Goal: Information Seeking & Learning: Learn about a topic

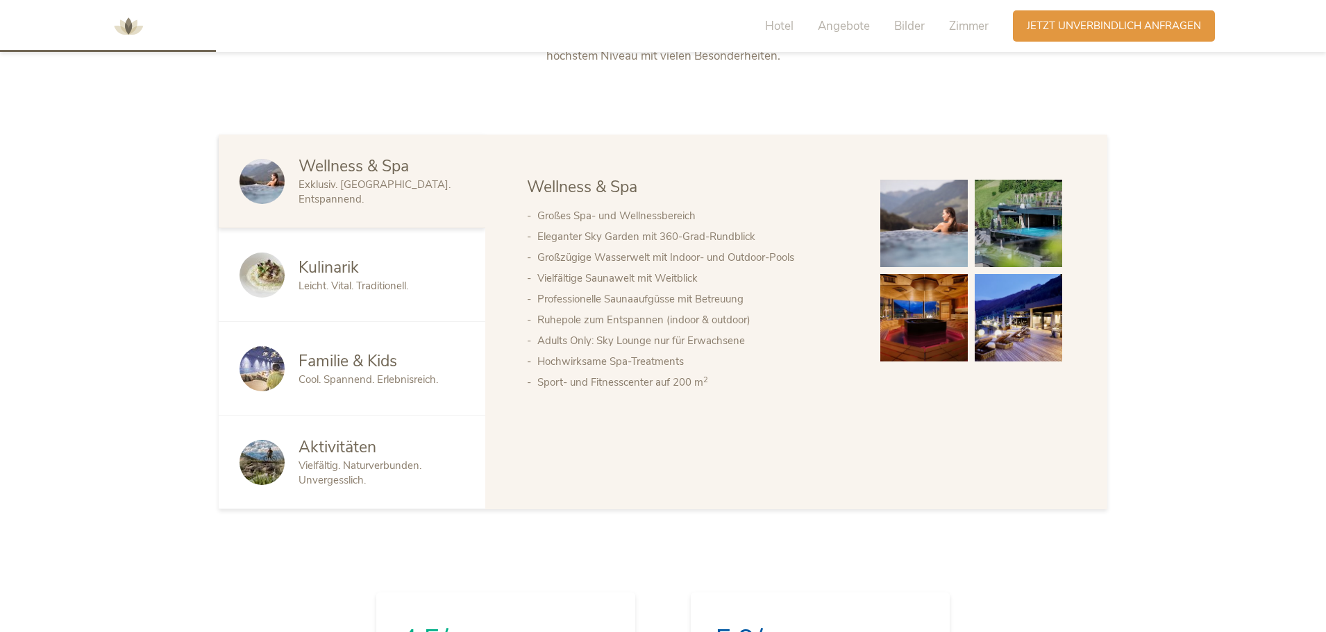
scroll to position [833, 0]
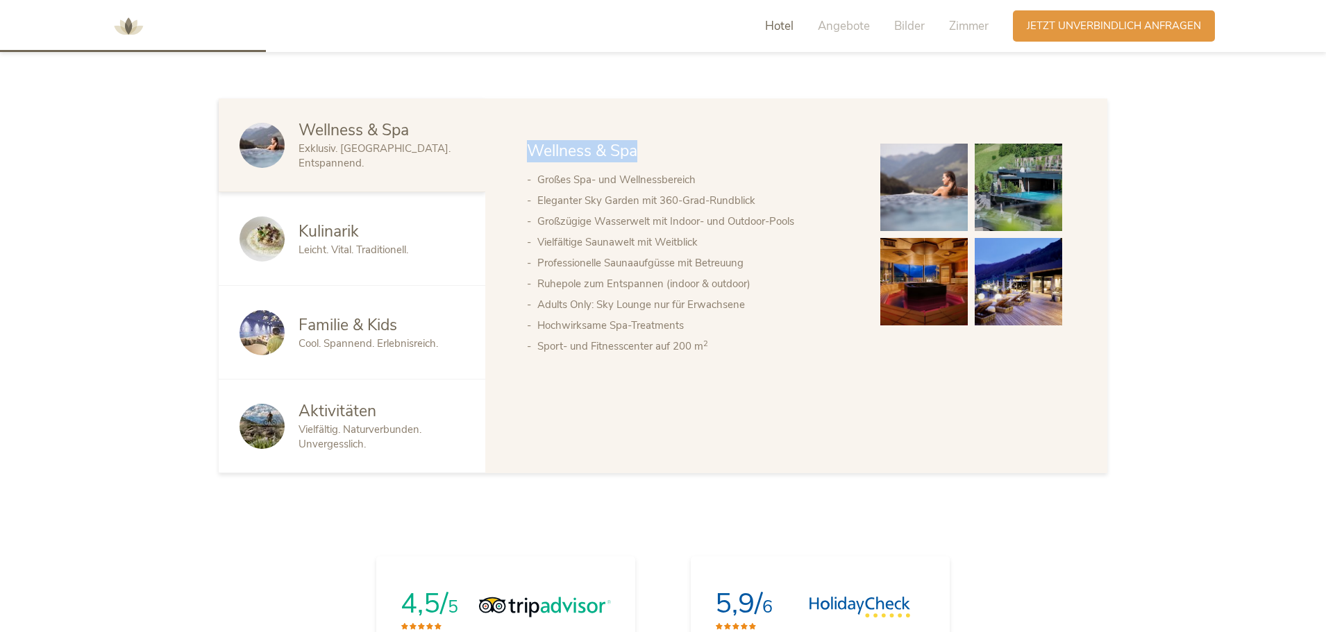
drag, startPoint x: 520, startPoint y: 145, endPoint x: 790, endPoint y: 144, distance: 270.1
click at [790, 144] on div "Wellness & Spa Kulinarik Familie & Kids Aktivitäten Wellness & Spa Großes Spa- …" at bounding box center [796, 286] width 622 height 375
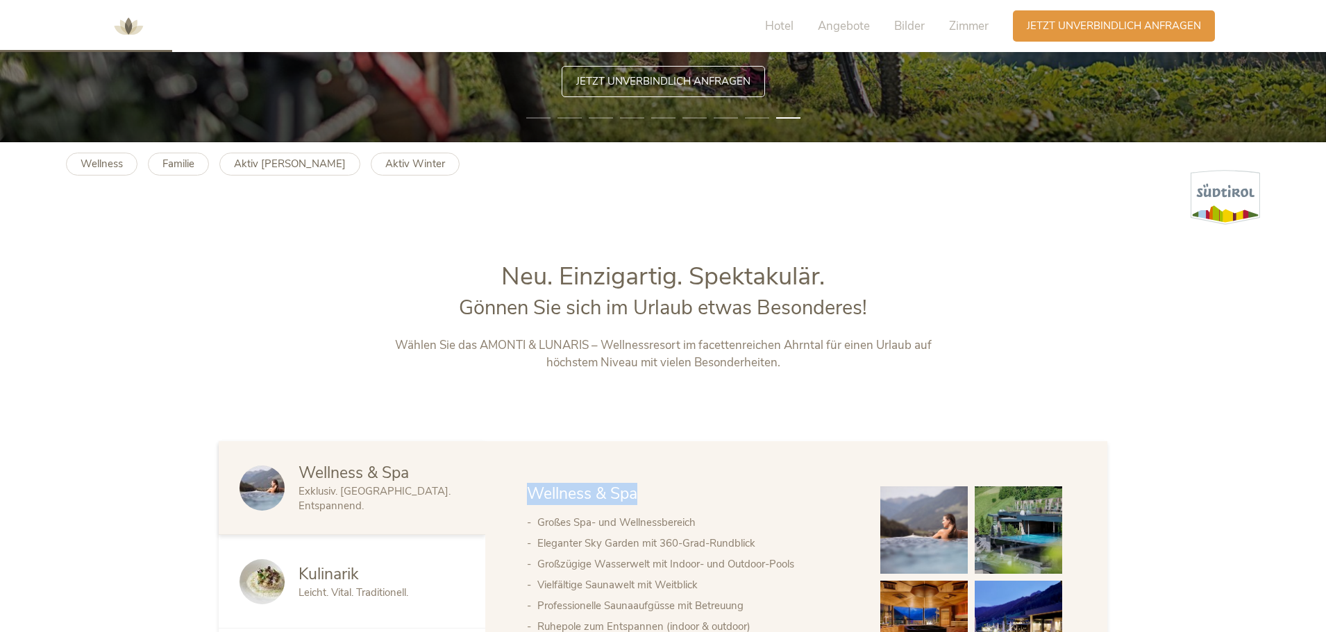
scroll to position [486, 0]
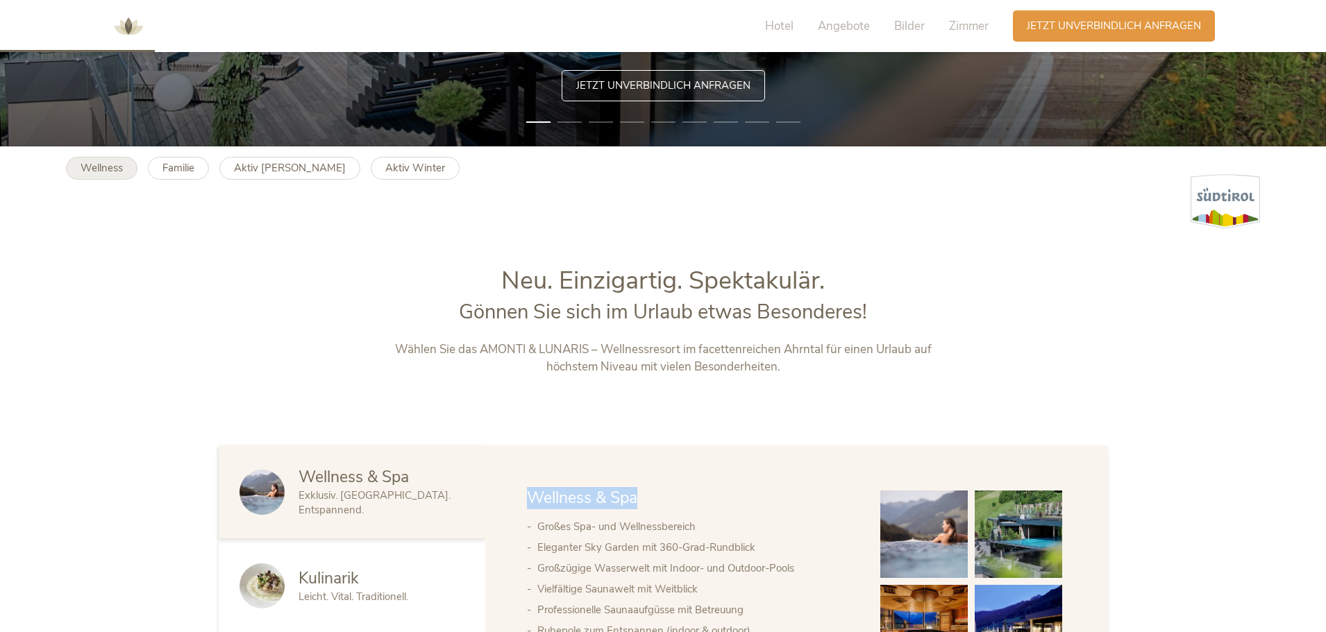
click at [117, 172] on b "Wellness" at bounding box center [102, 168] width 42 height 14
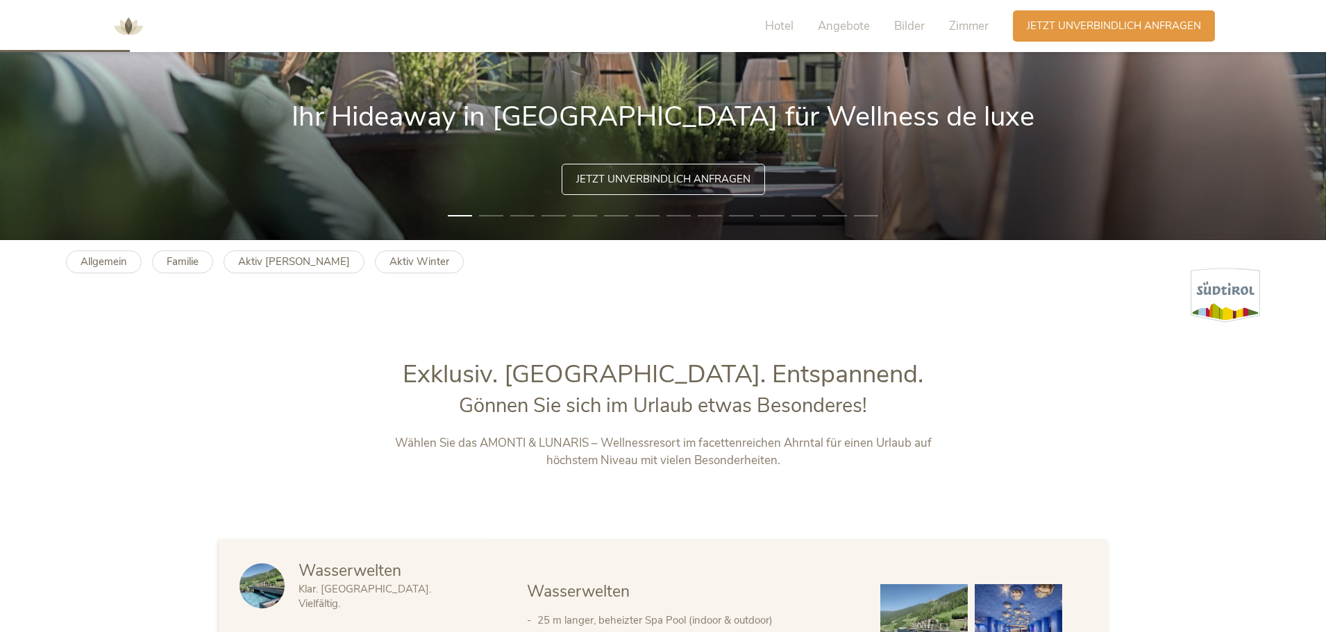
scroll to position [417, 0]
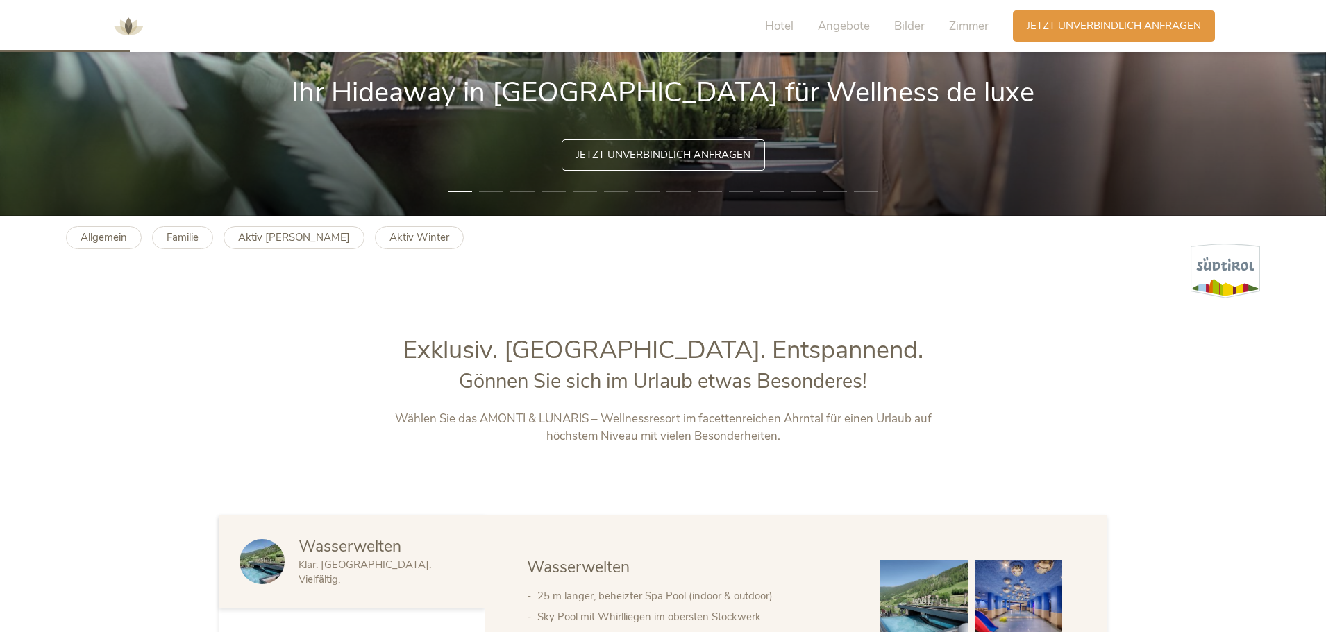
click at [480, 345] on h1 "Exklusiv. Luxuriös. Entspannend." at bounding box center [664, 350] width 580 height 35
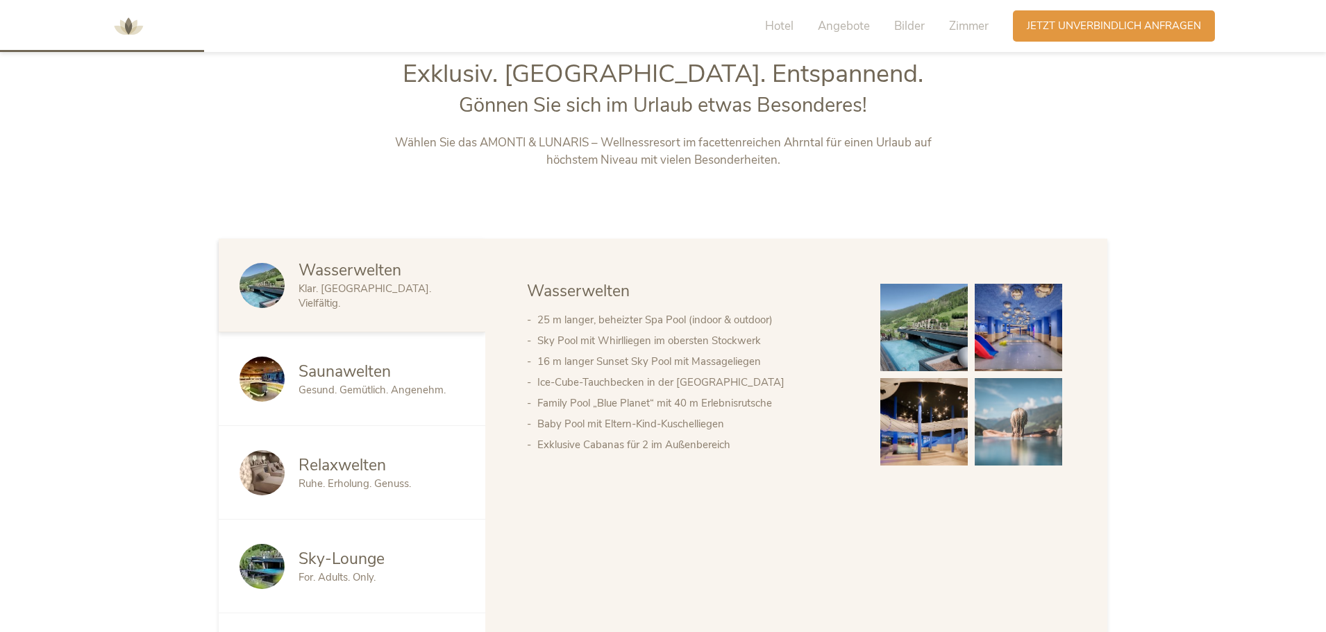
scroll to position [694, 0]
click at [362, 299] on span "Klar. Belebend. Vielfältig." at bounding box center [365, 294] width 133 height 28
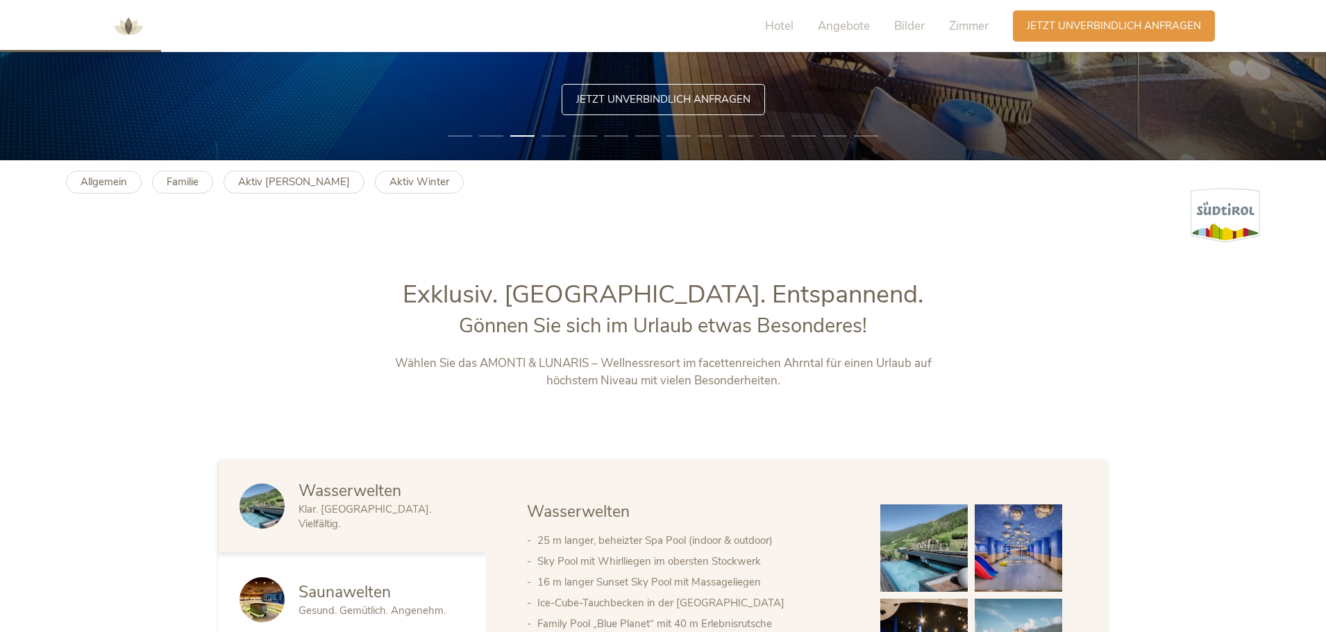
scroll to position [417, 0]
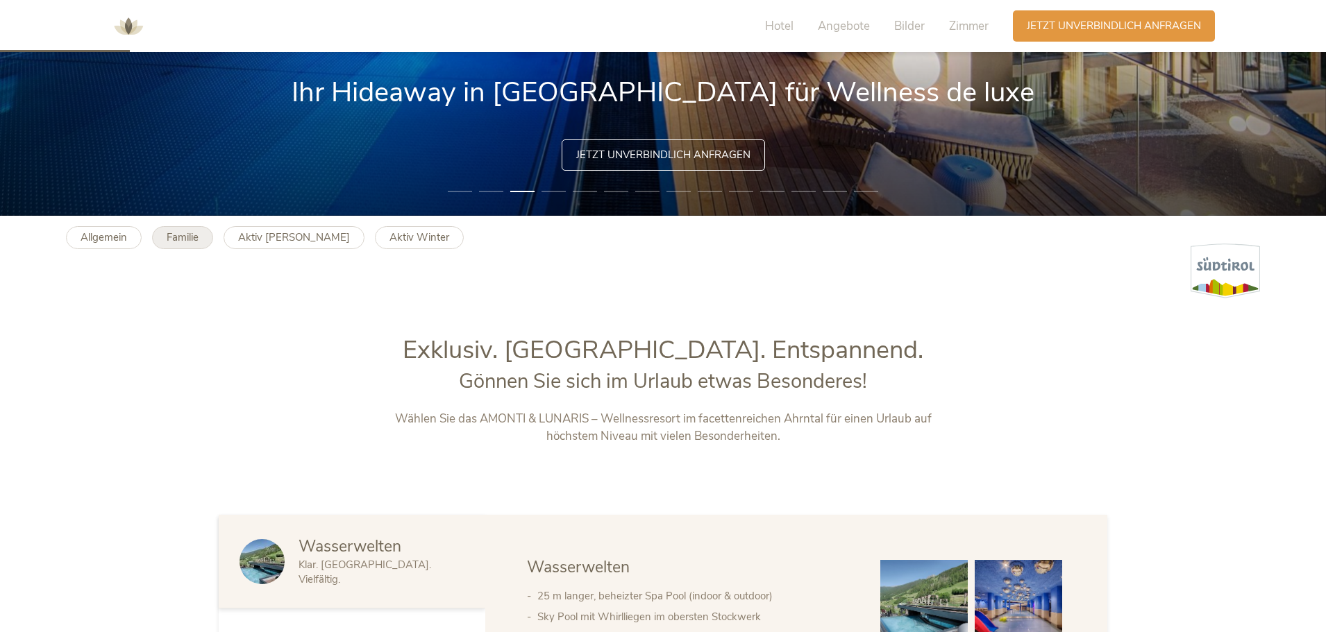
click at [178, 244] on b "Familie" at bounding box center [183, 237] width 32 height 14
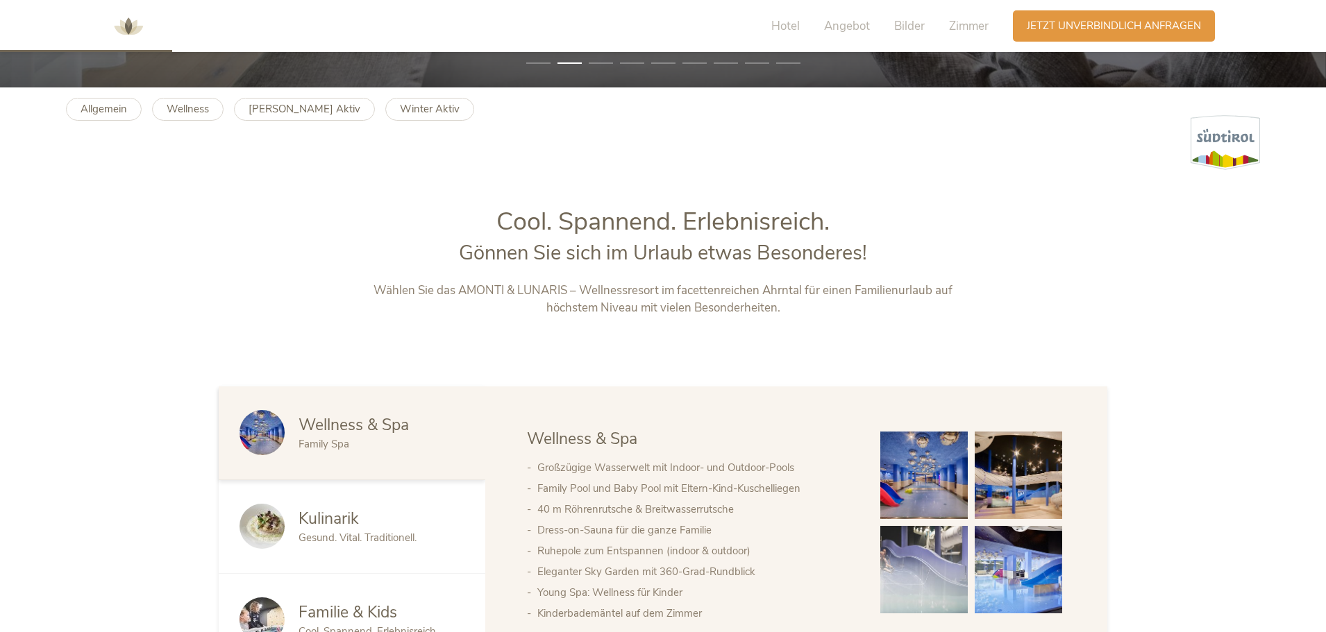
scroll to position [555, 0]
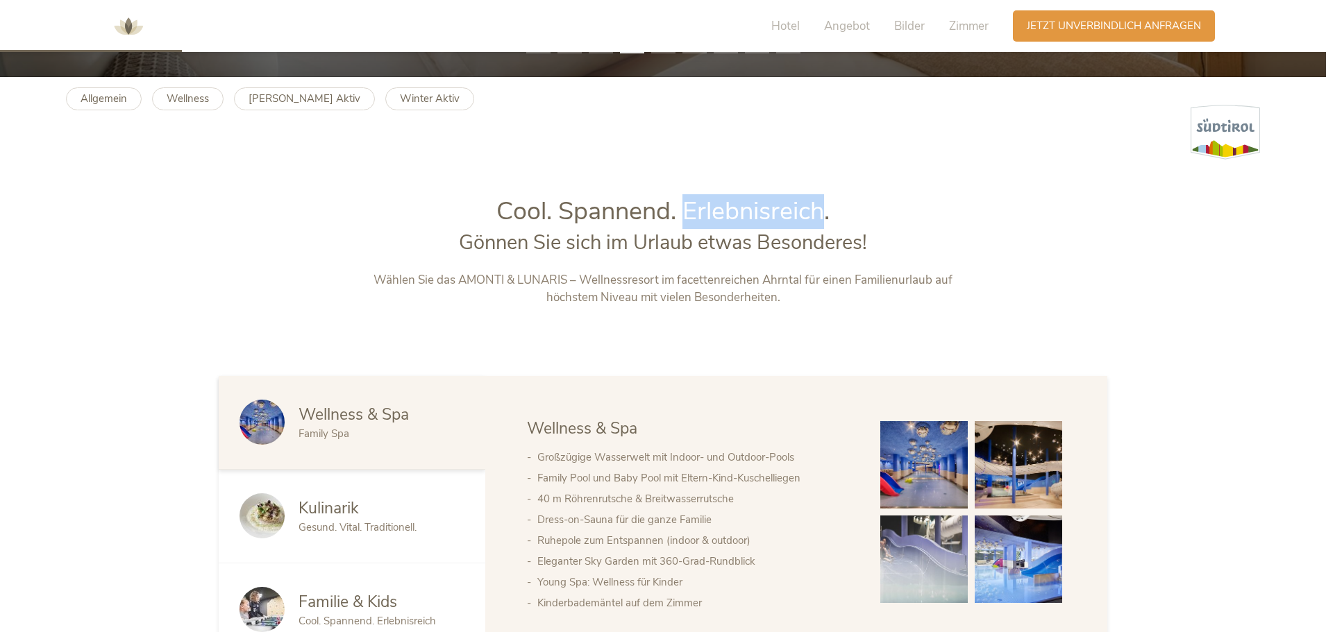
drag, startPoint x: 683, startPoint y: 208, endPoint x: 822, endPoint y: 213, distance: 139.0
click at [822, 213] on span "Cool. Spannend. Erlebnisreich." at bounding box center [662, 211] width 333 height 34
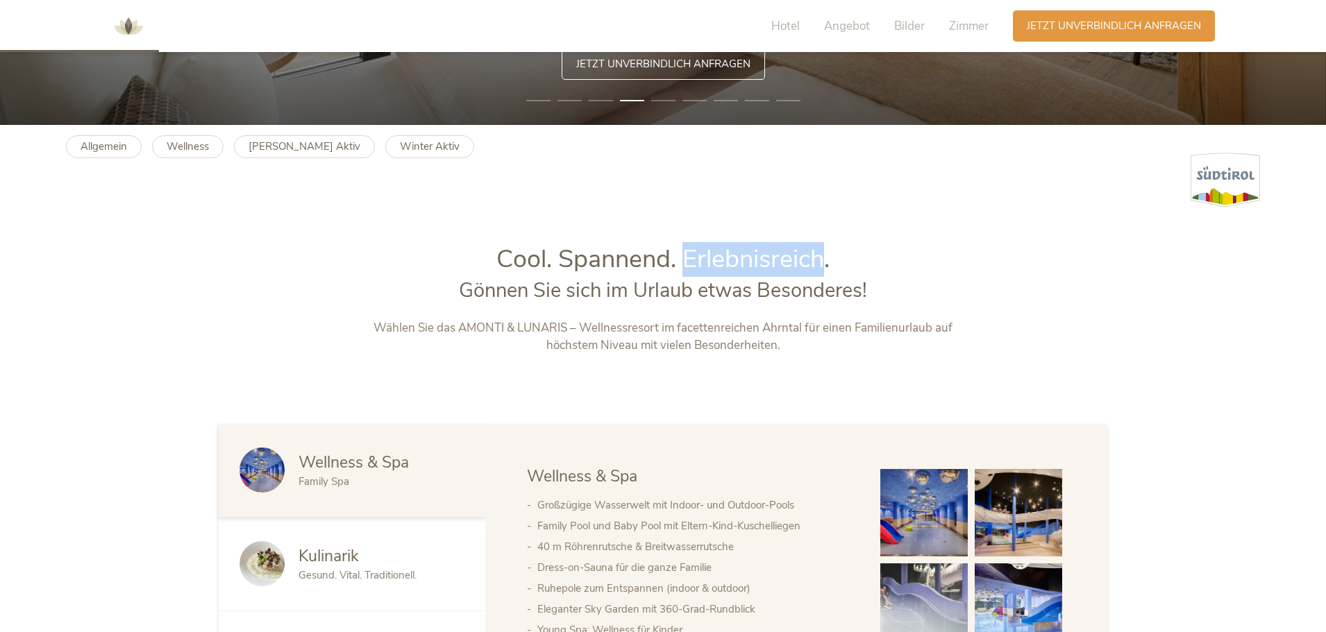
scroll to position [486, 0]
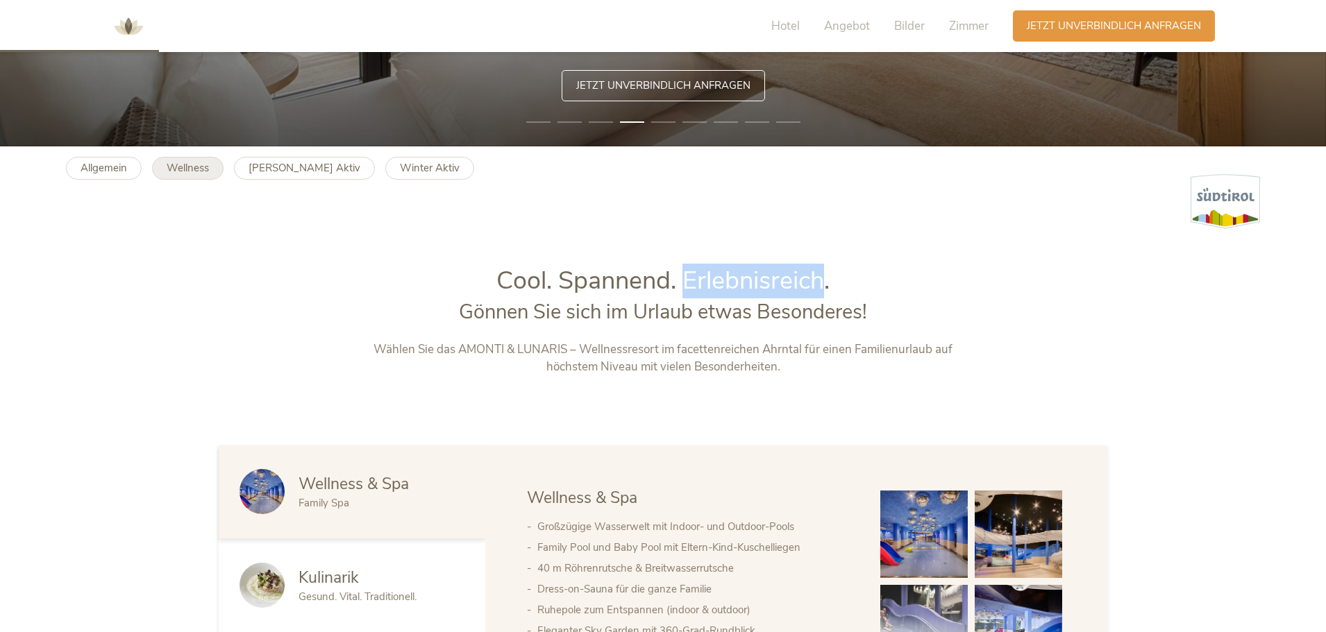
click at [174, 175] on link "Wellness" at bounding box center [188, 168] width 72 height 23
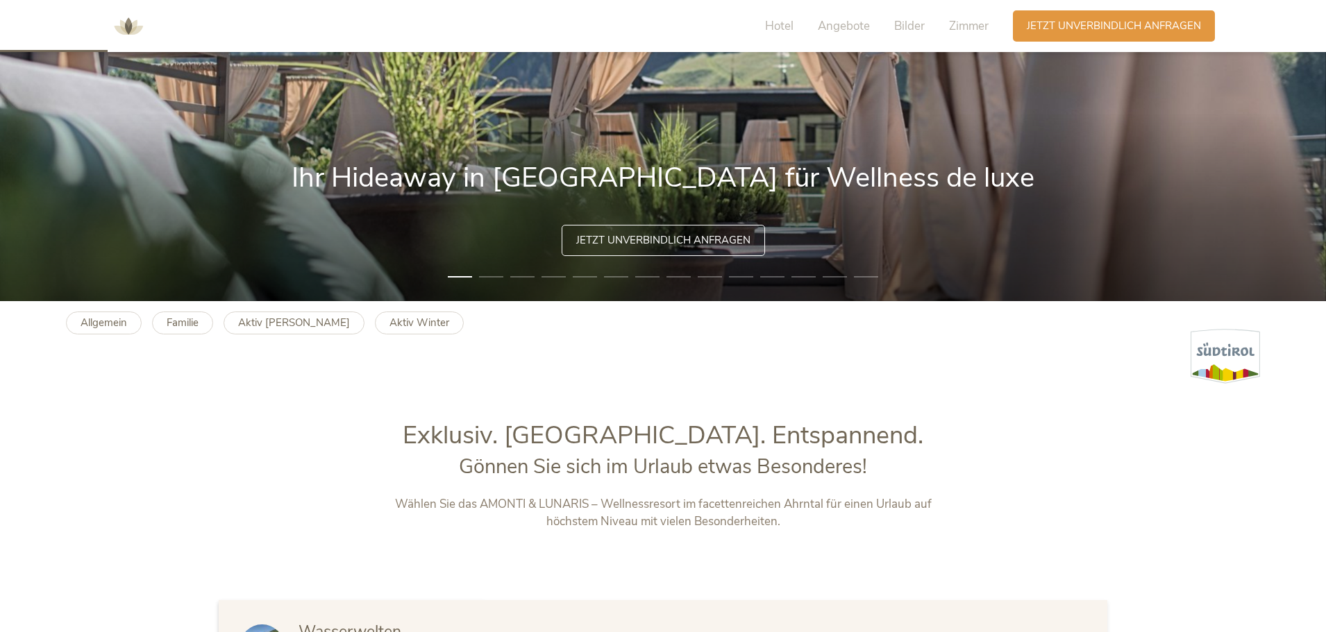
scroll to position [278, 0]
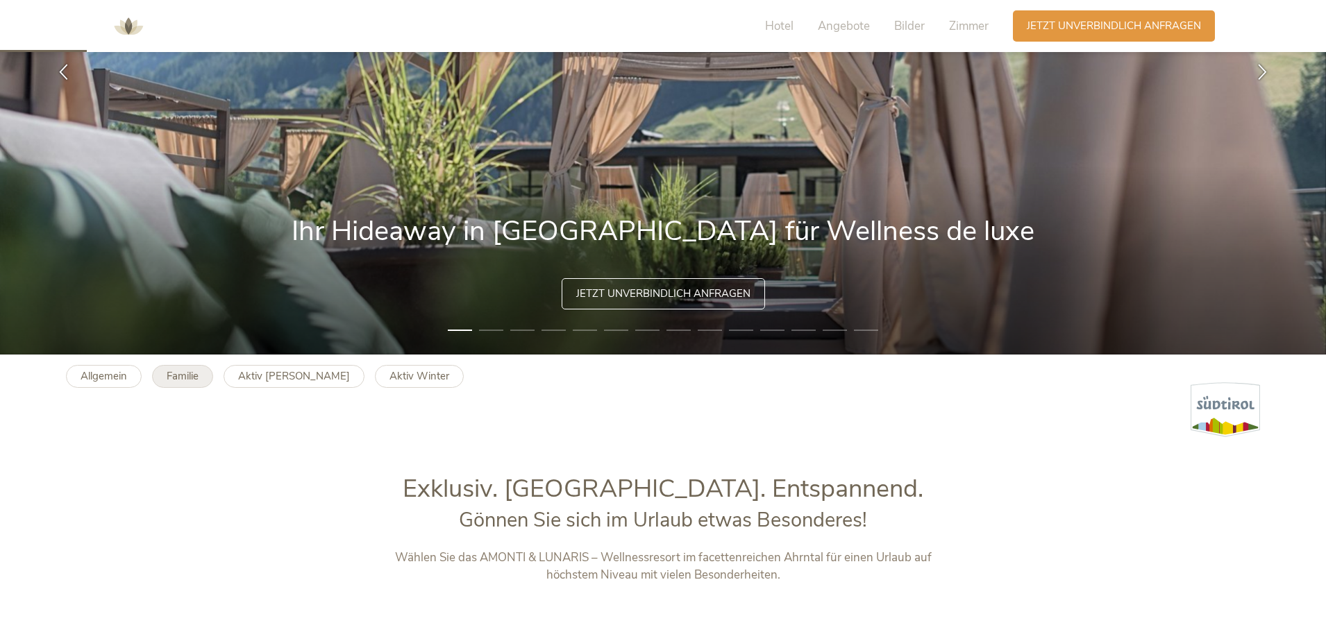
click at [173, 371] on b "Familie" at bounding box center [183, 376] width 32 height 14
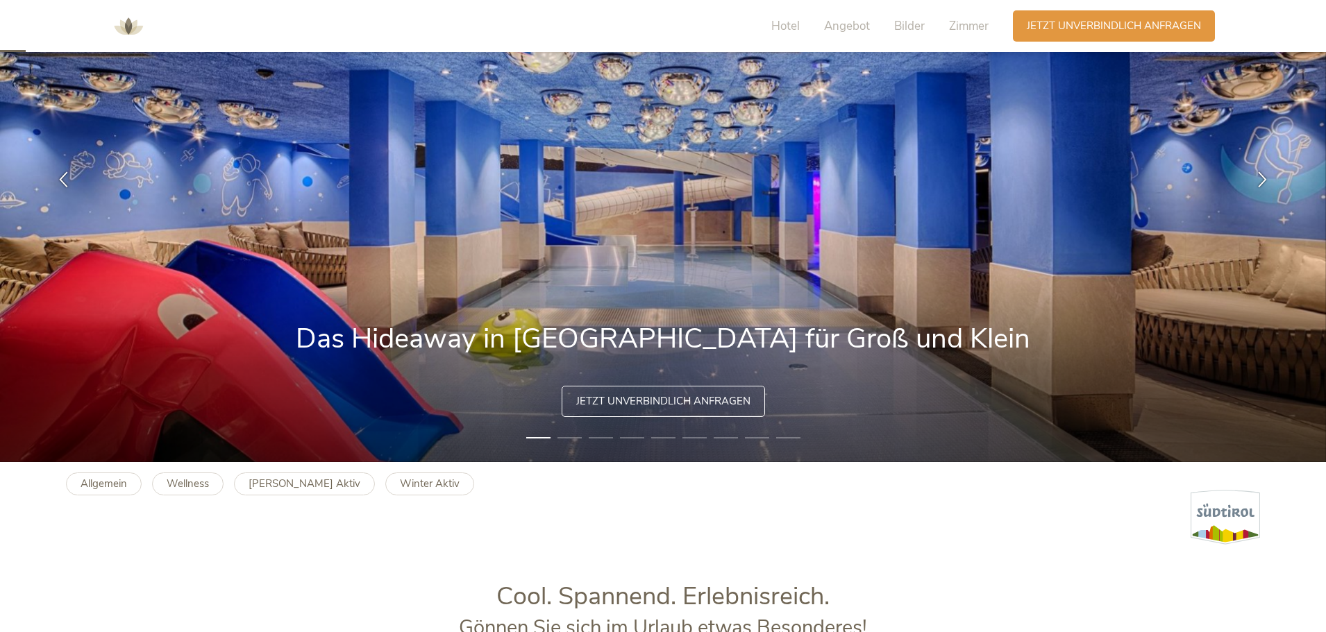
scroll to position [347, 0]
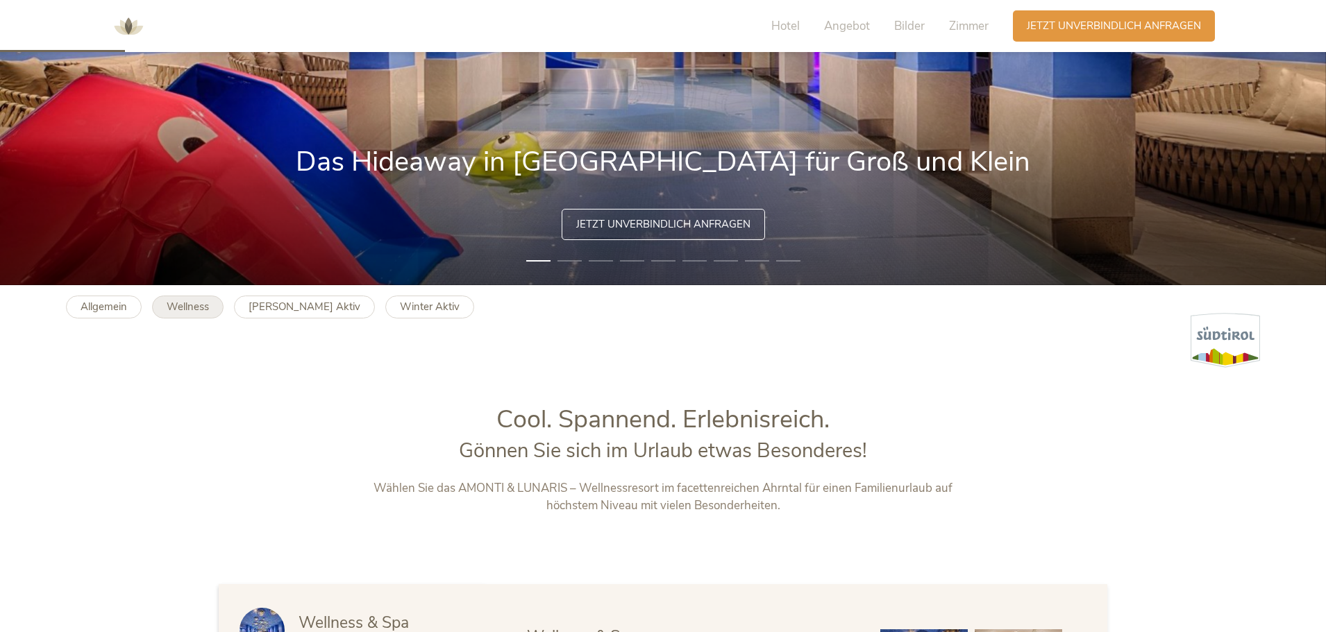
click at [193, 312] on b "Wellness" at bounding box center [188, 307] width 42 height 14
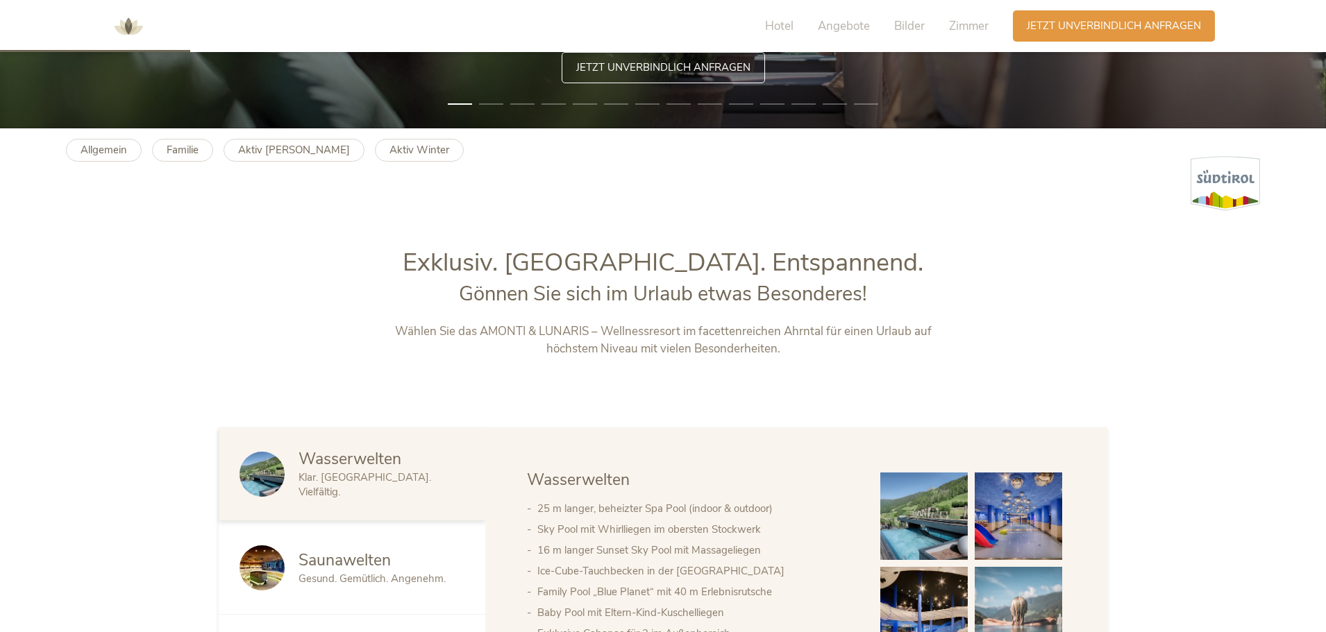
scroll to position [625, 0]
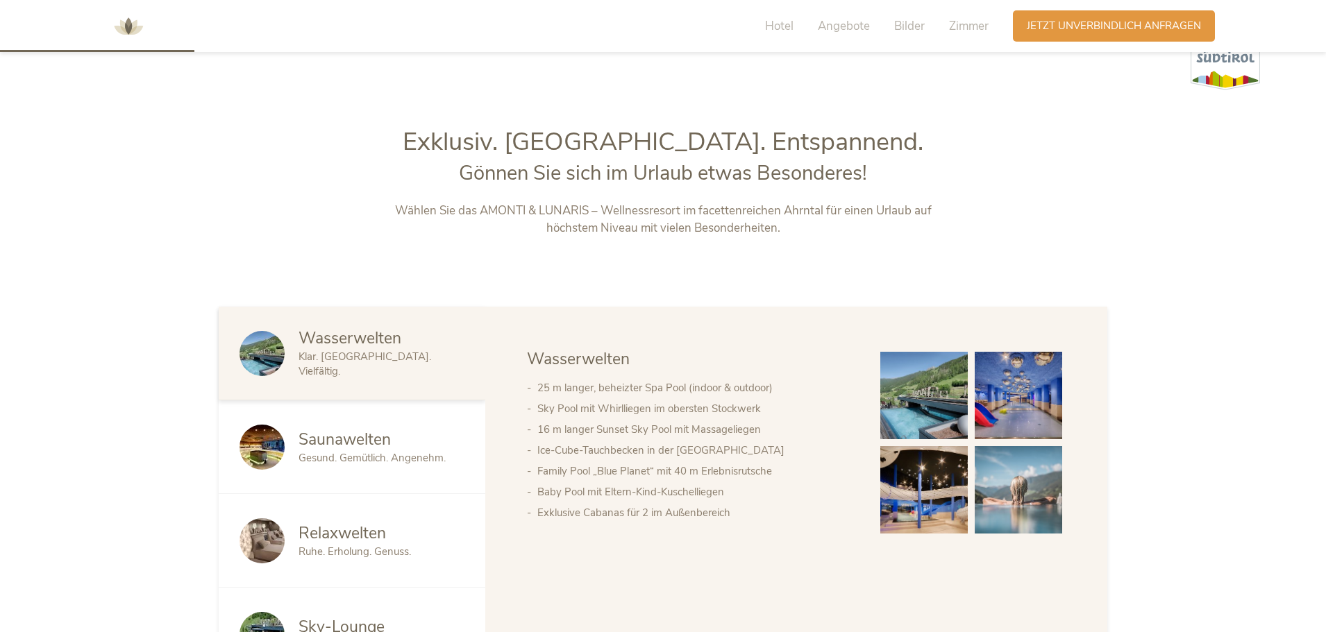
click at [365, 349] on span "Wasserwelten" at bounding box center [350, 339] width 103 height 22
drag, startPoint x: 429, startPoint y: 360, endPoint x: 323, endPoint y: 367, distance: 106.4
click at [323, 367] on div "Klar. Belebend. Vielfältig." at bounding box center [382, 364] width 166 height 29
click at [453, 349] on div "Wasserwelten" at bounding box center [382, 339] width 166 height 22
drag, startPoint x: 432, startPoint y: 366, endPoint x: 371, endPoint y: 368, distance: 61.1
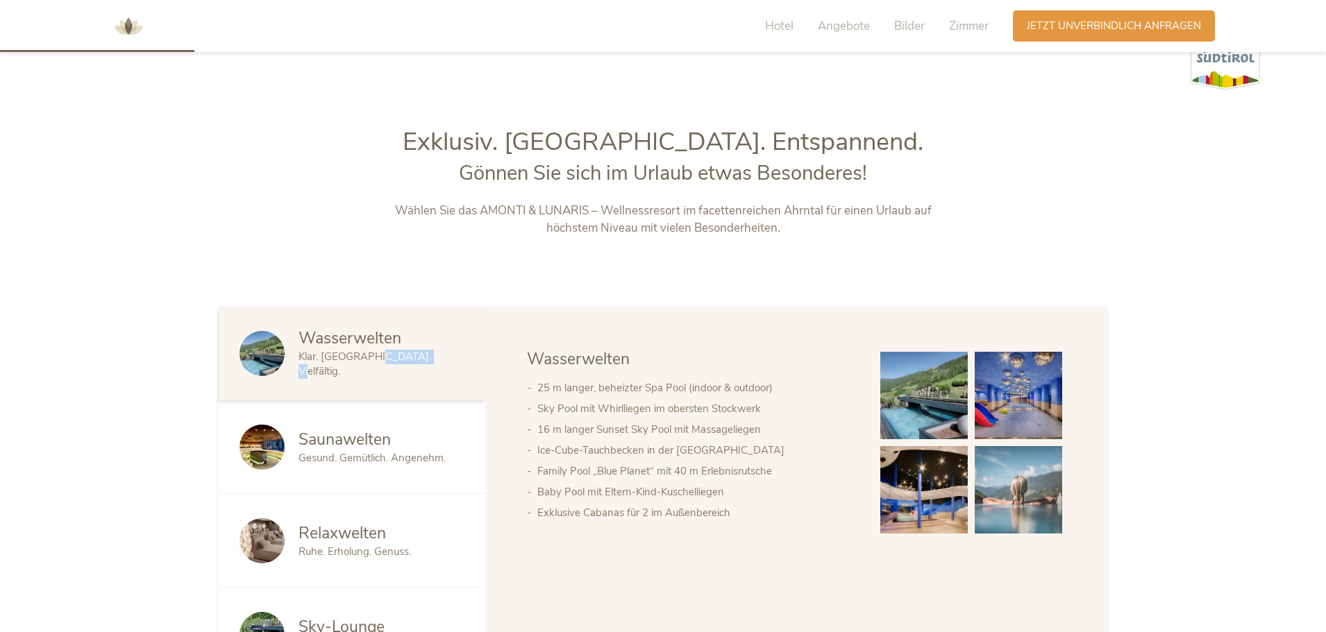
click at [371, 368] on div "Klar. Belebend. Vielfältig." at bounding box center [382, 364] width 166 height 29
copy span "Vielfältig."
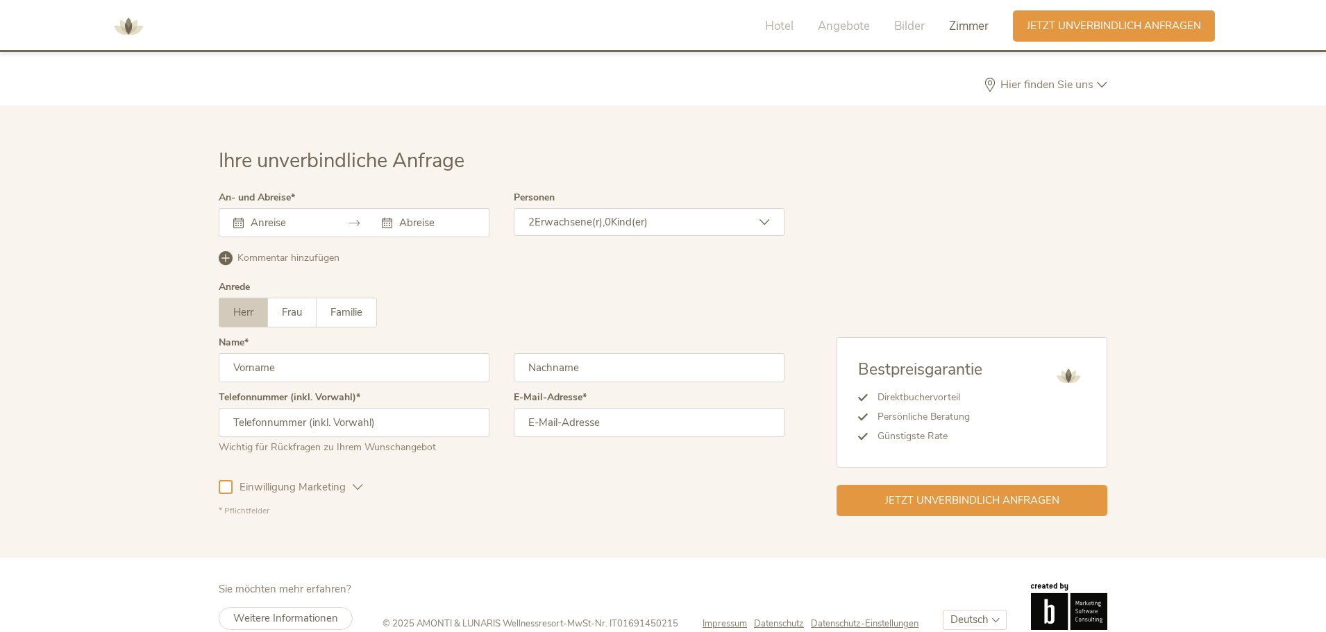
scroll to position [4260, 0]
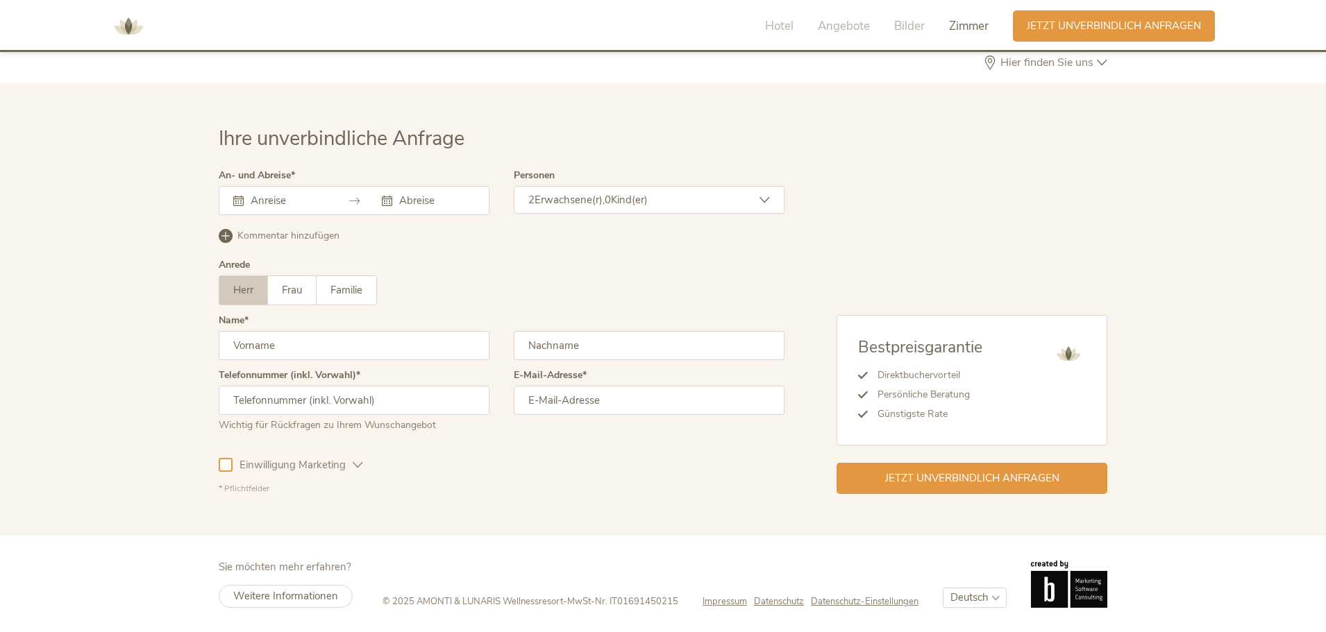
click at [970, 601] on select "Deutsch Italiano" at bounding box center [975, 598] width 64 height 20
select select "/it/wellness?gad_campaignid=21205730584&gad_source=1&gbraid=0AAAAACk0T9sxm3oF9q…"
click at [943, 588] on select "Deutsch Italiano" at bounding box center [975, 598] width 64 height 20
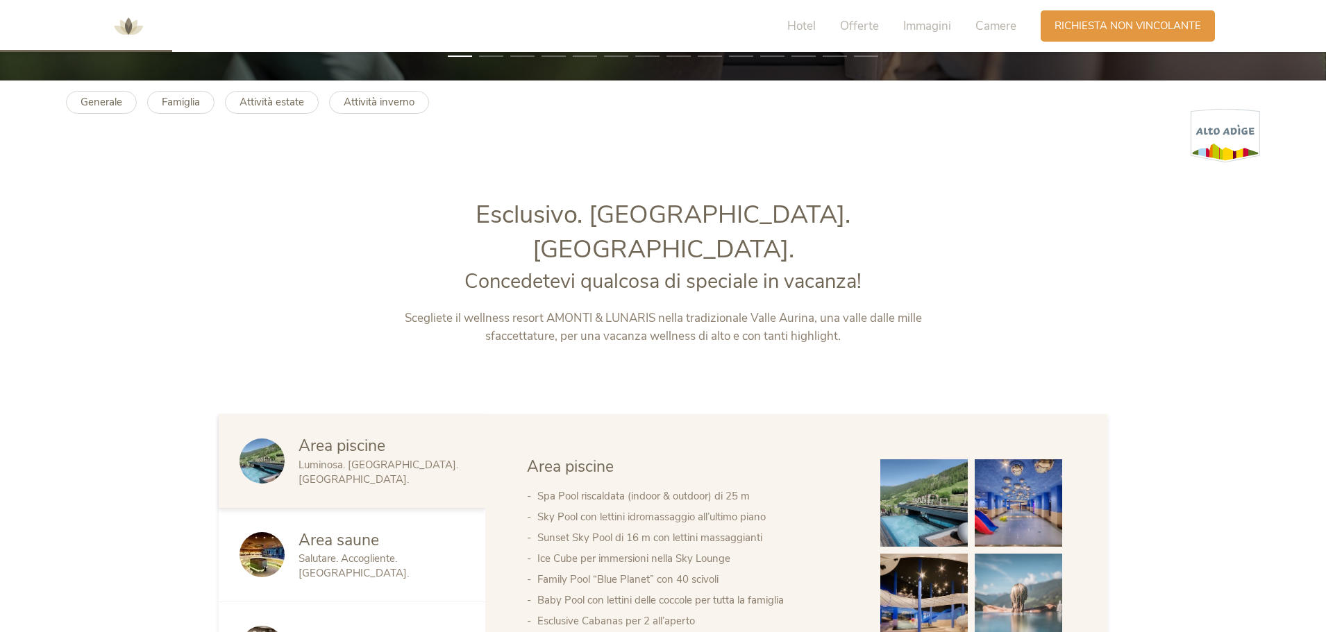
scroll to position [555, 0]
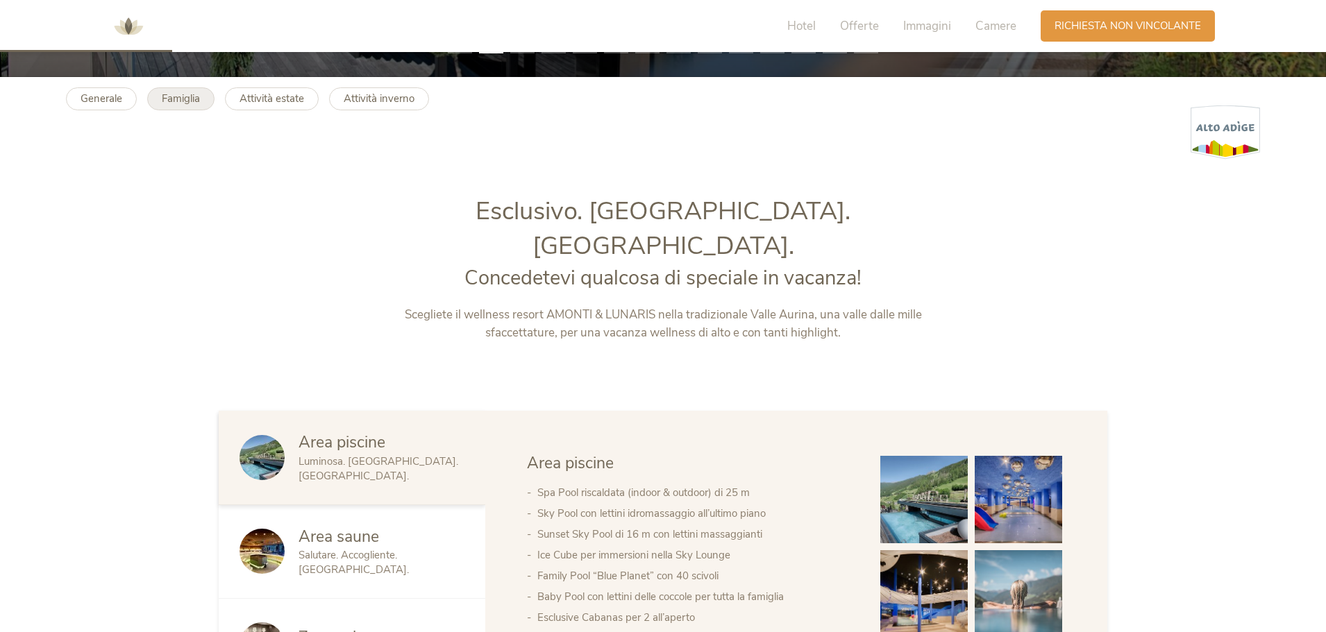
click at [173, 103] on b "Famiglia" at bounding box center [181, 99] width 38 height 14
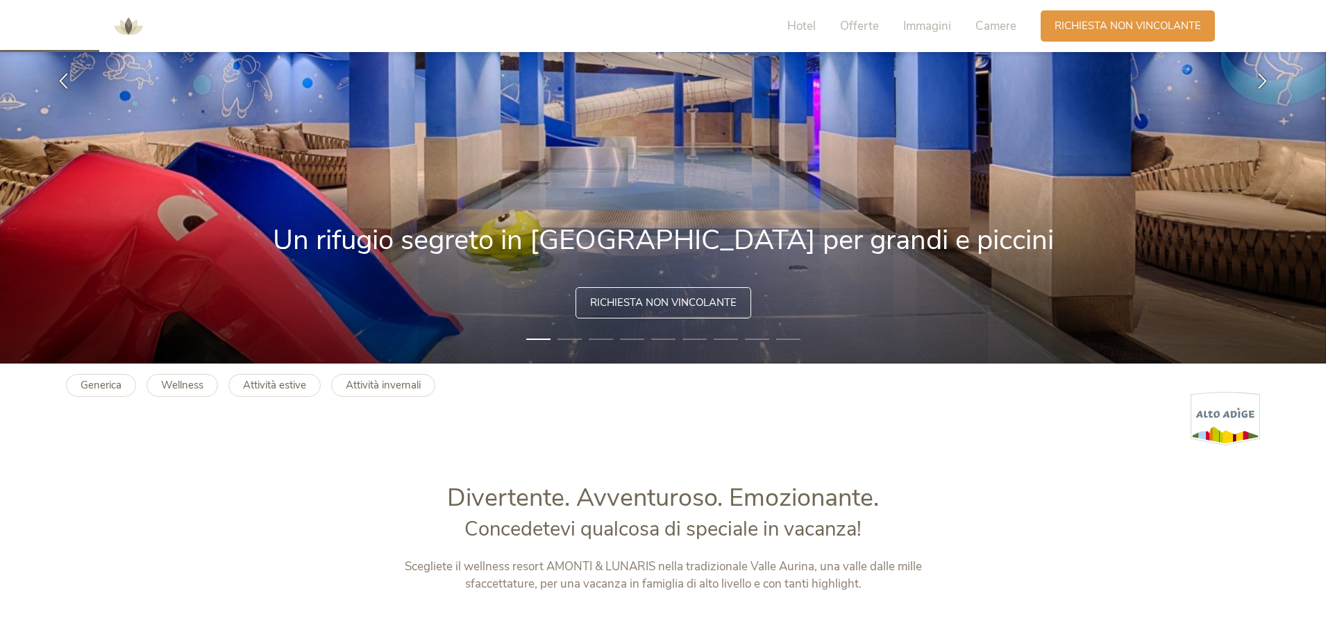
scroll to position [278, 0]
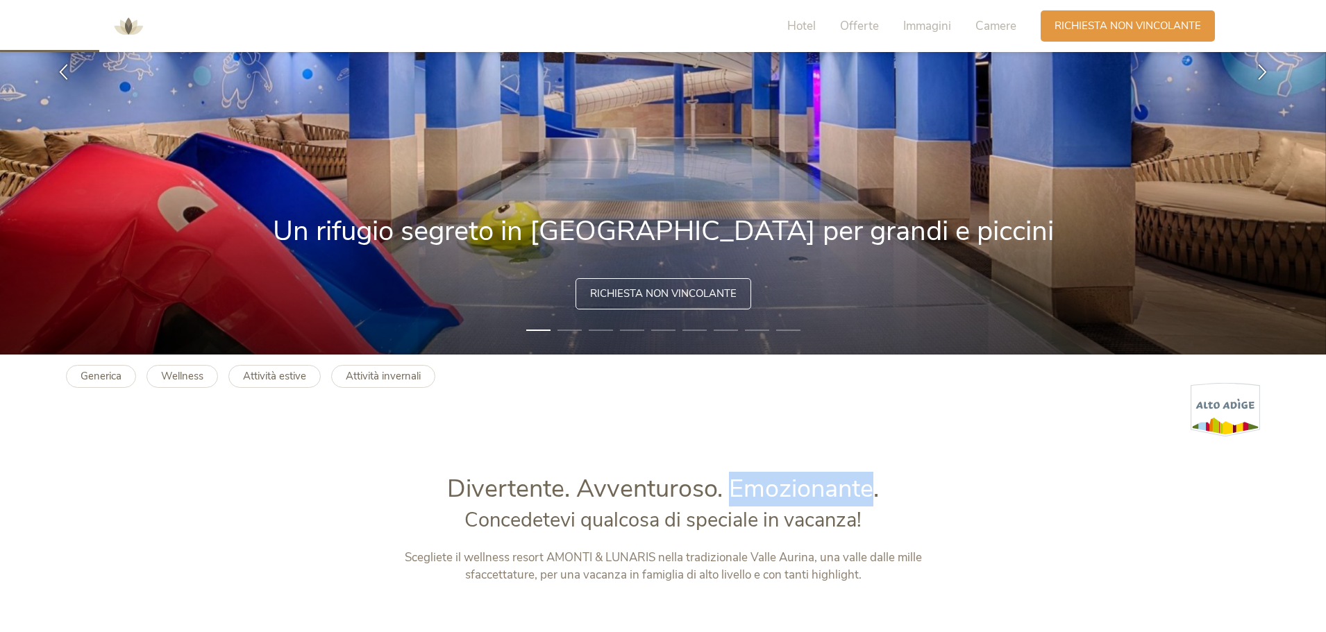
drag, startPoint x: 875, startPoint y: 487, endPoint x: 732, endPoint y: 488, distance: 142.3
click at [732, 488] on span "Divertente. Avventuroso. Emozionante." at bounding box center [663, 489] width 432 height 34
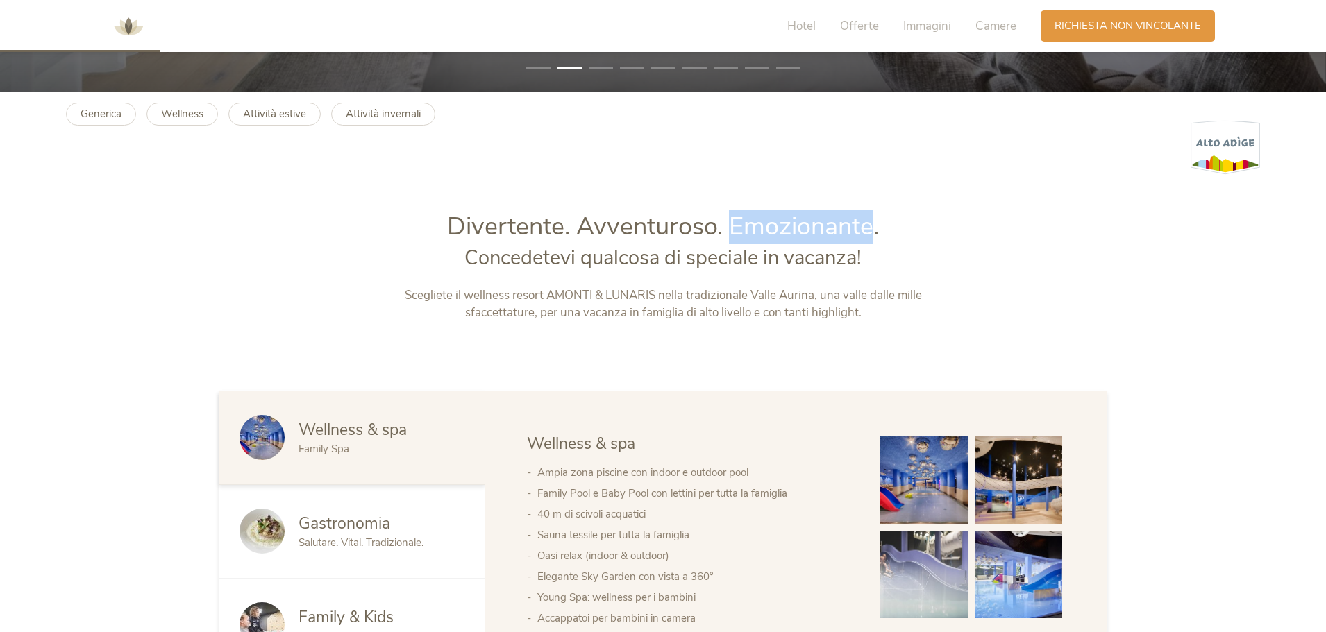
scroll to position [555, 0]
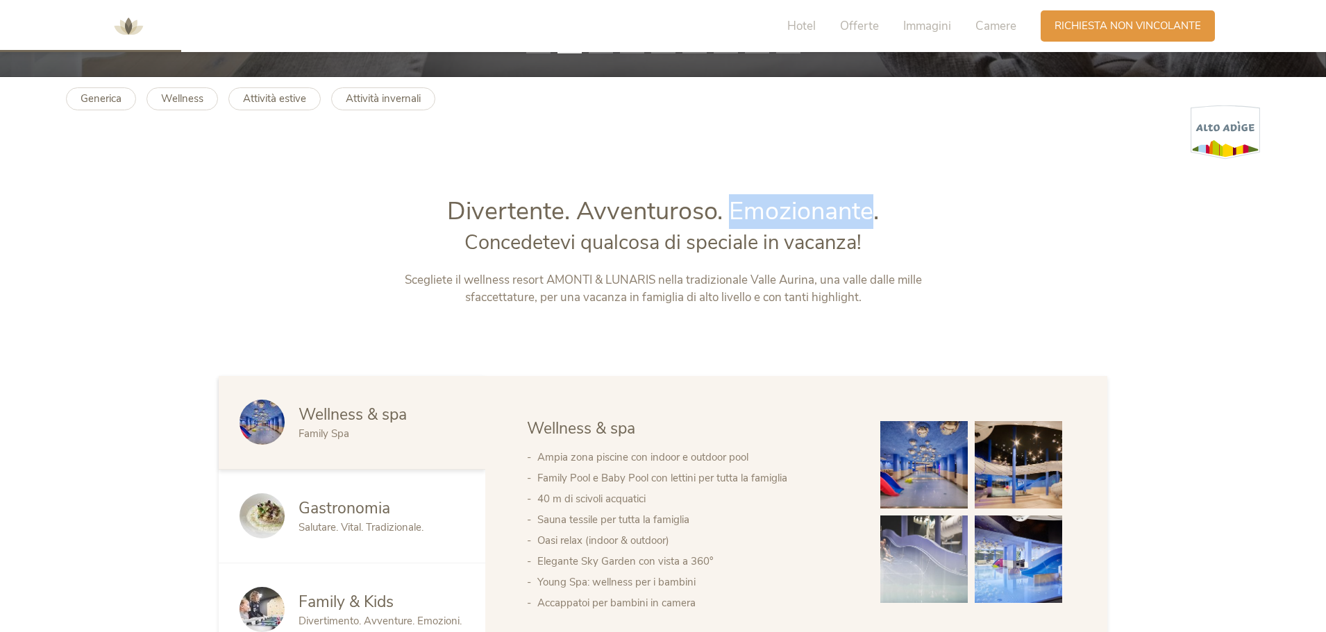
copy span "Emozionante"
click at [192, 98] on b "Wellness" at bounding box center [182, 99] width 42 height 14
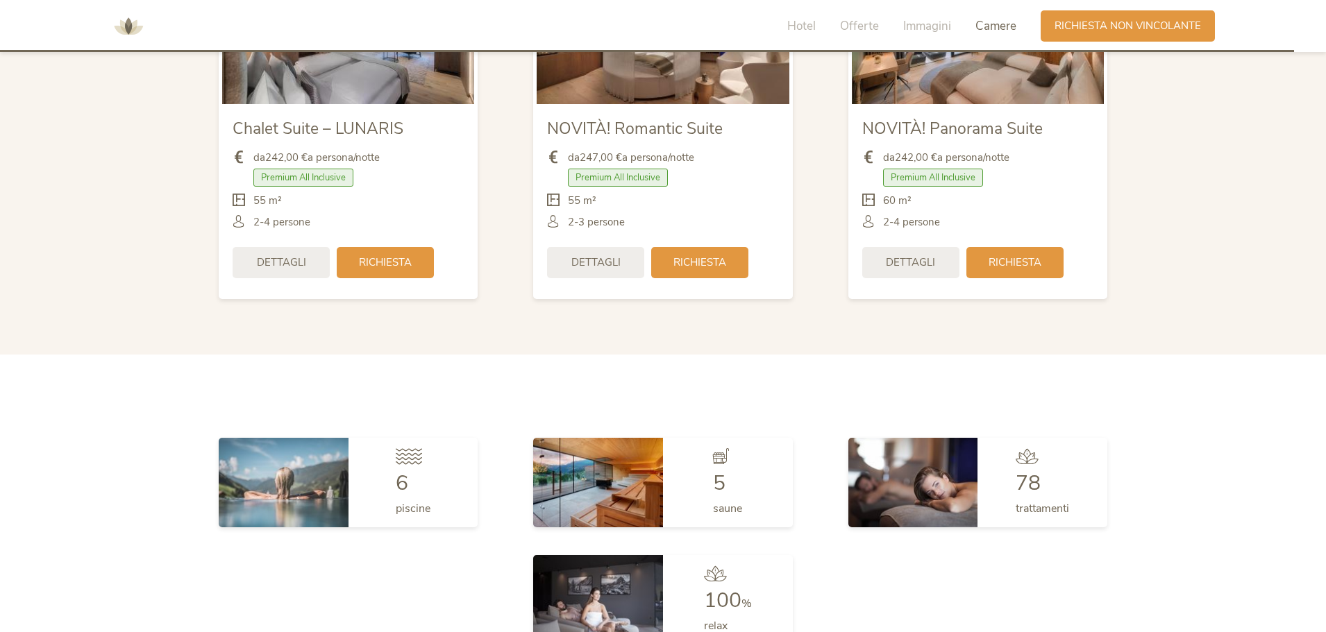
scroll to position [4277, 0]
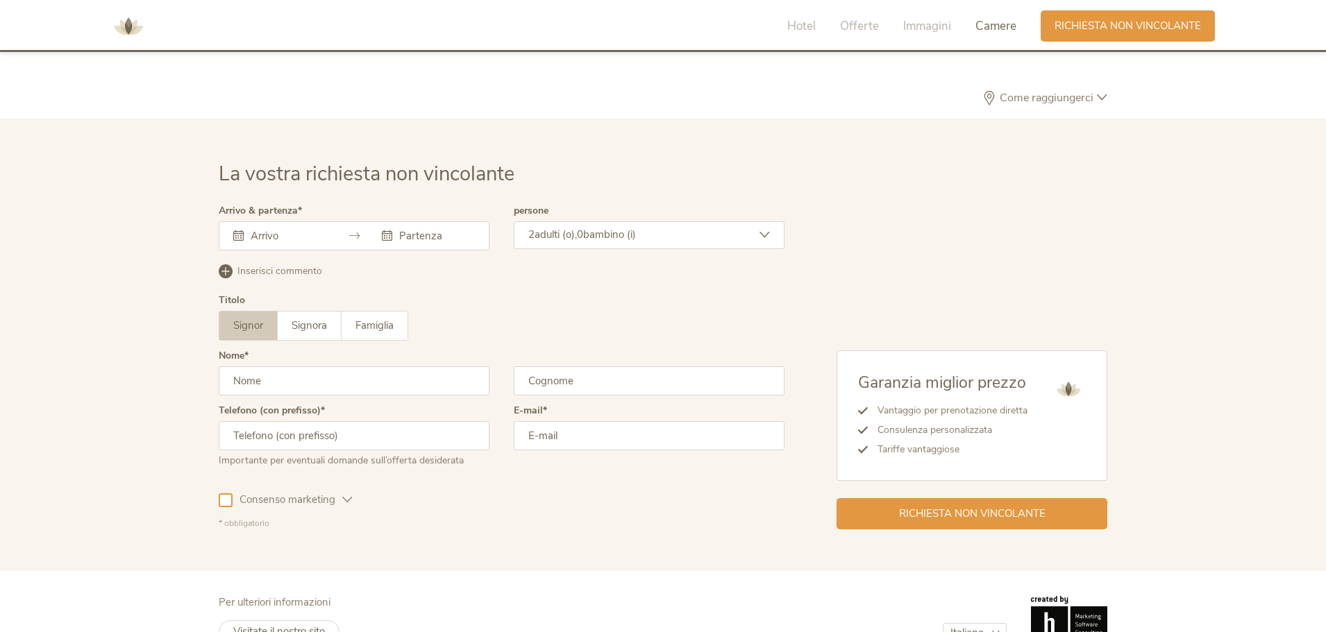
click at [991, 623] on select "Deutsch Italiano" at bounding box center [975, 633] width 64 height 20
select select "/wellness?utm_id=120216336069010539&cHash=f69c474f9de8fe8c5c05ee772a4a643f"
click at [943, 623] on select "Deutsch Italiano" at bounding box center [975, 633] width 64 height 20
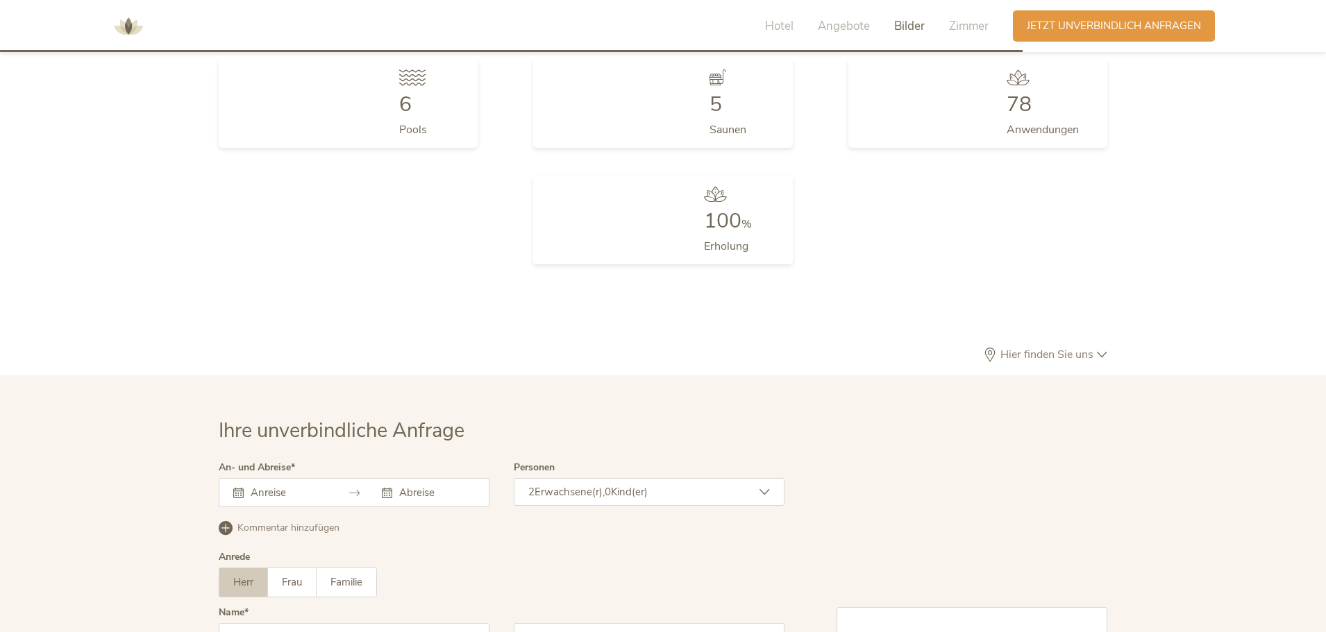
scroll to position [4260, 0]
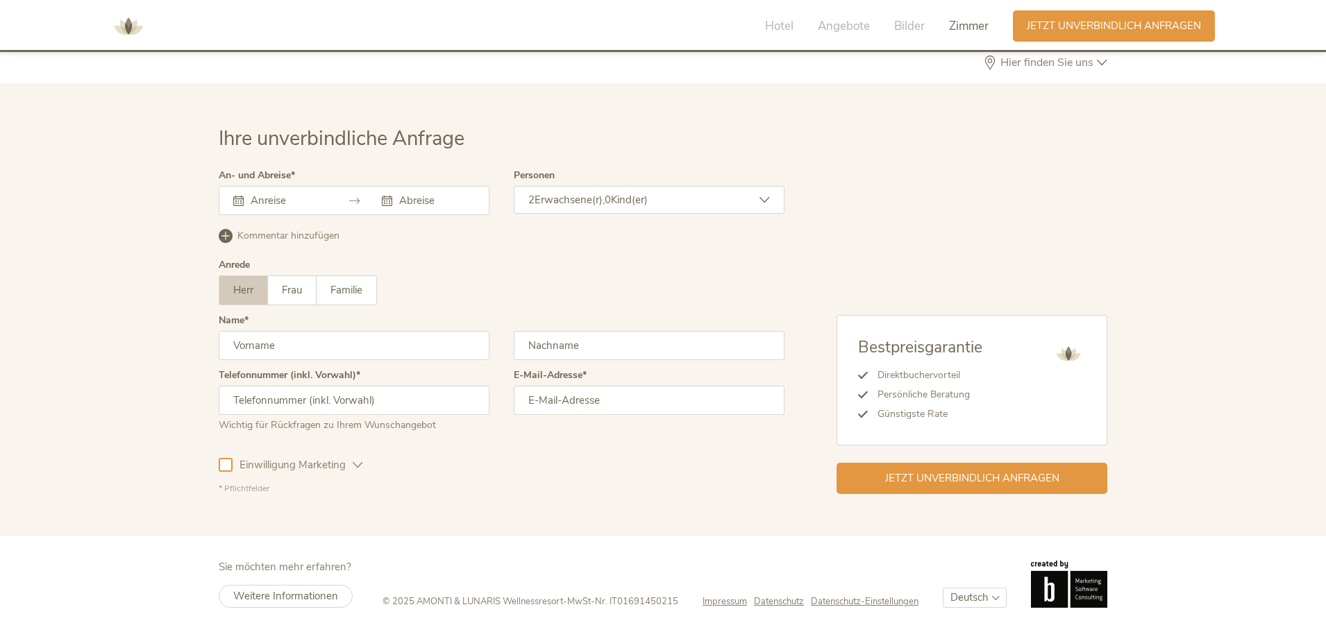
click at [964, 598] on select "Deutsch Italiano" at bounding box center [975, 598] width 64 height 20
select select "/it/wellness?utm_id=120216336069010539&cHash=f69c474f9de8fe8c5c05ee772a4a643f"
click at [943, 588] on select "Deutsch Italiano" at bounding box center [975, 598] width 64 height 20
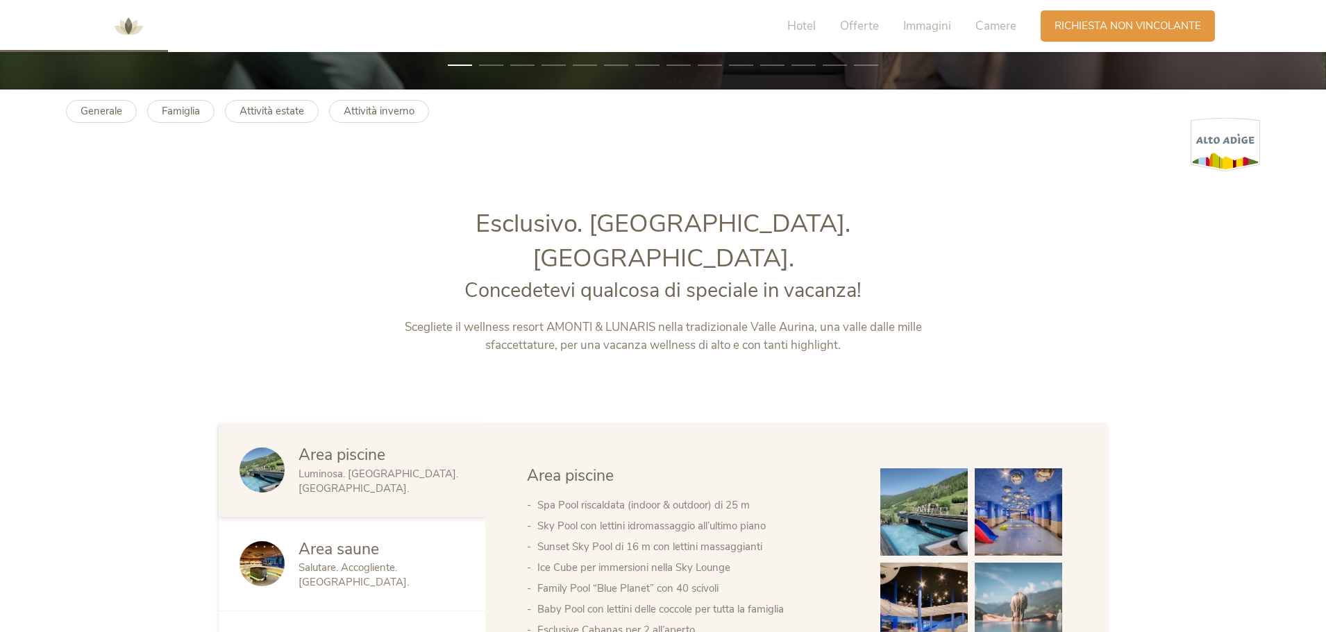
scroll to position [555, 0]
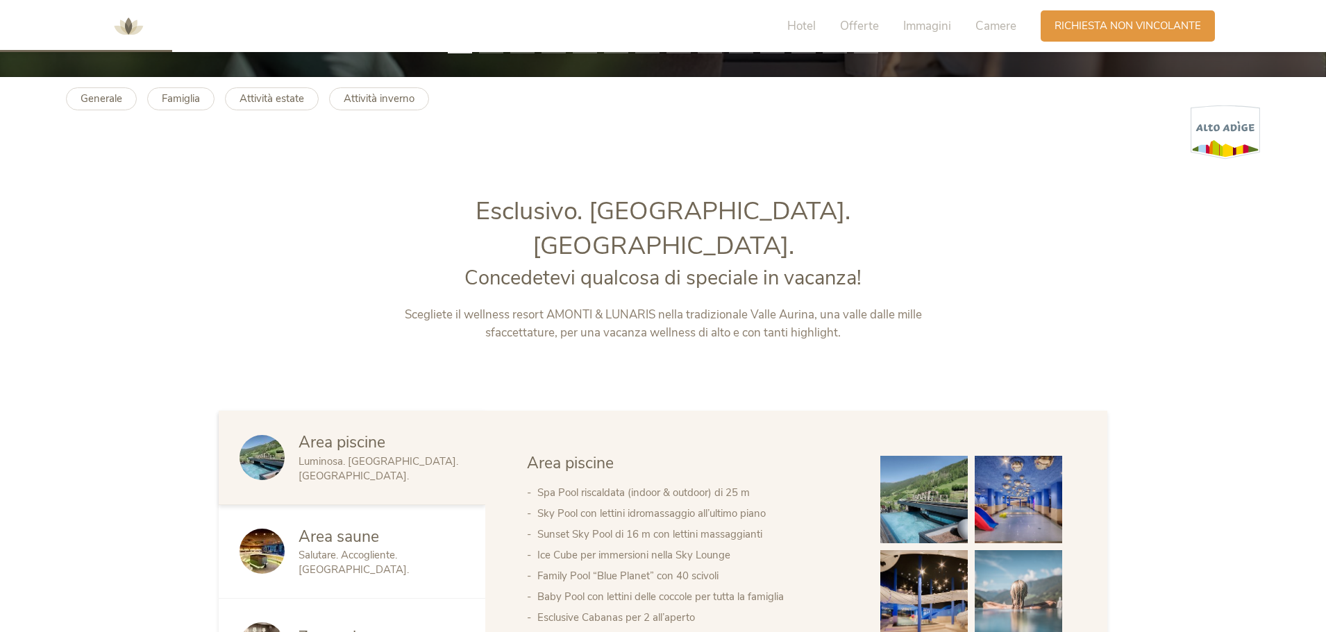
click at [351, 455] on span "Luminosa. Rivitalizzante. Varia." at bounding box center [379, 469] width 160 height 28
drag, startPoint x: 349, startPoint y: 431, endPoint x: 408, endPoint y: 434, distance: 59.8
click at [408, 455] on span "Luminosa. Rivitalizzante. Varia." at bounding box center [379, 469] width 160 height 28
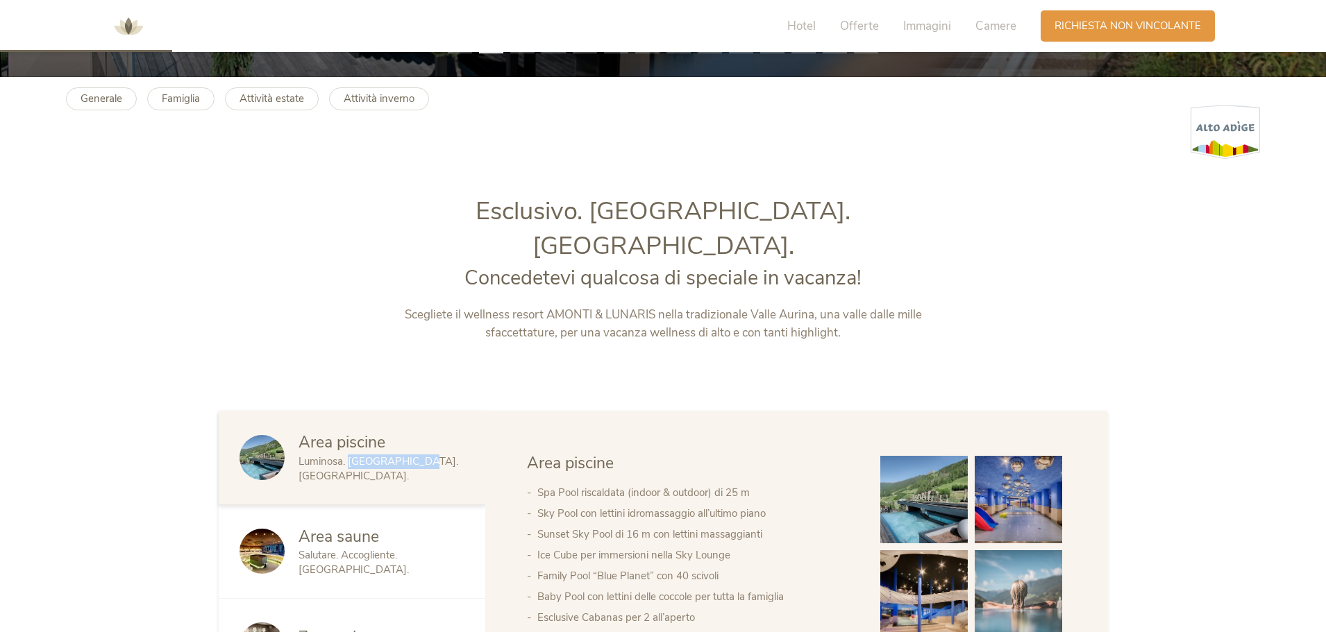
copy span "Rivitalizzante"
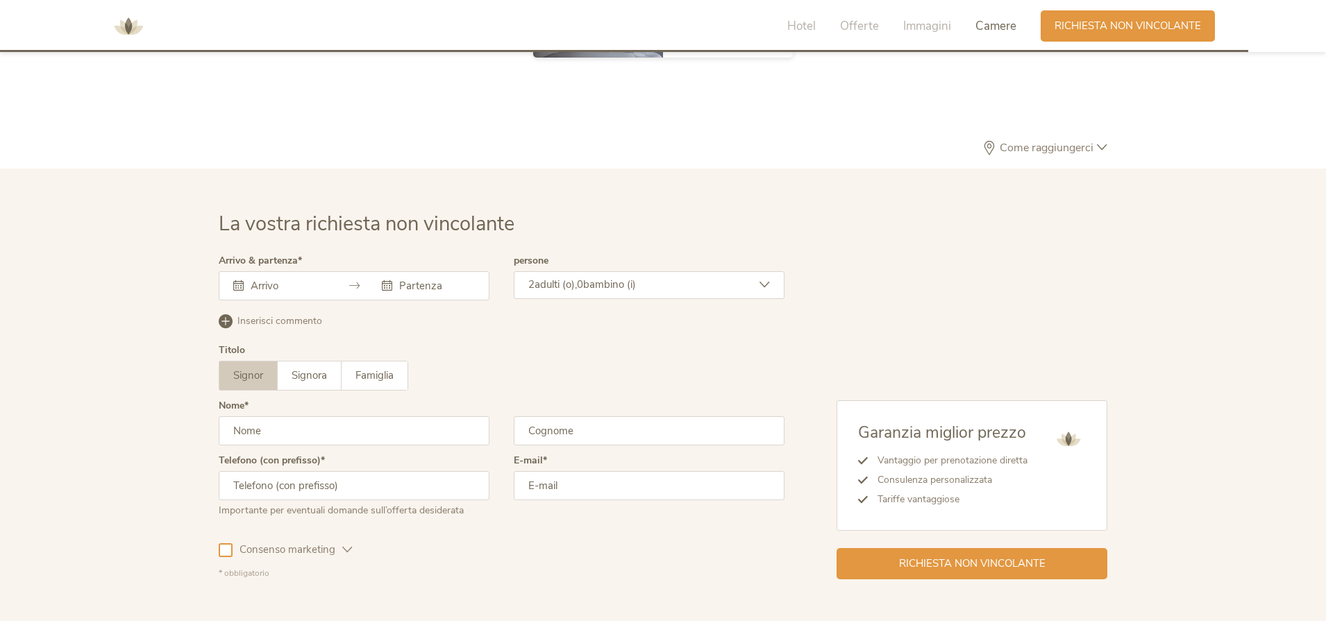
scroll to position [4277, 0]
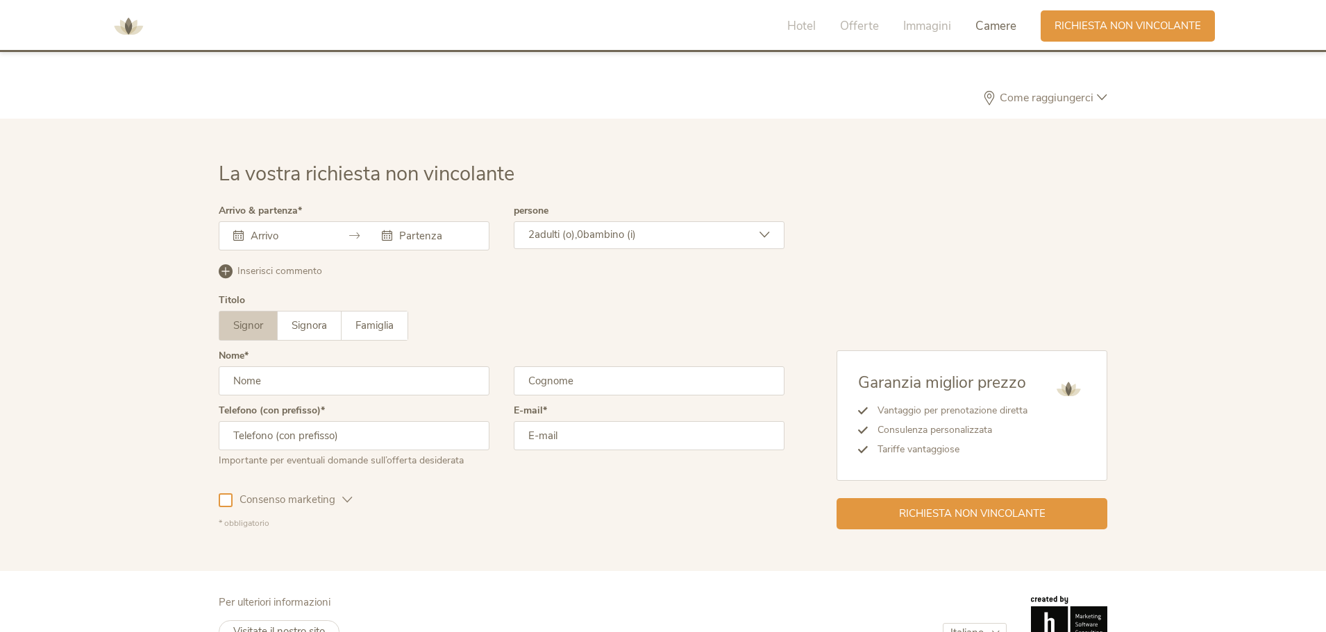
click at [956, 623] on select "Deutsch Italiano" at bounding box center [975, 633] width 64 height 20
click at [961, 623] on select "Deutsch Italiano" at bounding box center [975, 633] width 64 height 20
select select "/wellness?utm_id=120216336069010539&cHash=f69c474f9de8fe8c5c05ee772a4a643f"
click at [943, 623] on select "Deutsch Italiano" at bounding box center [975, 633] width 64 height 20
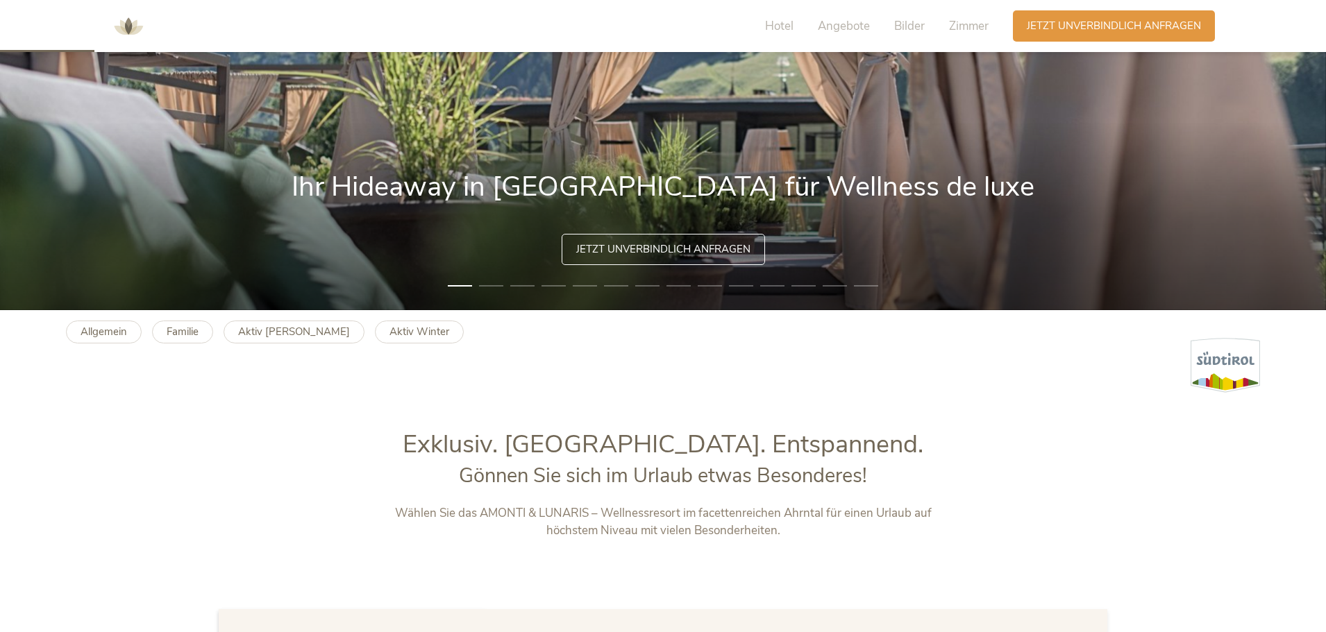
scroll to position [347, 0]
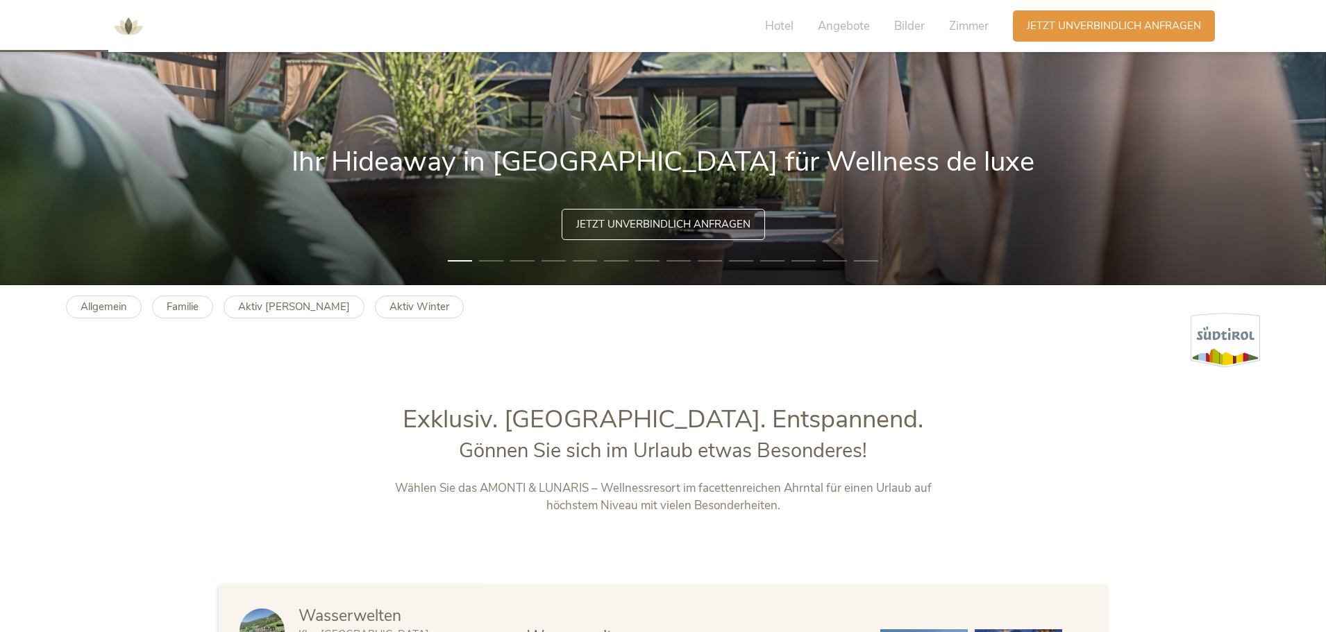
click at [185, 295] on div "Allgemein Familie Aktiv Sommer Aktiv Winter" at bounding box center [270, 301] width 408 height 33
click at [187, 305] on b "Familie" at bounding box center [183, 307] width 32 height 14
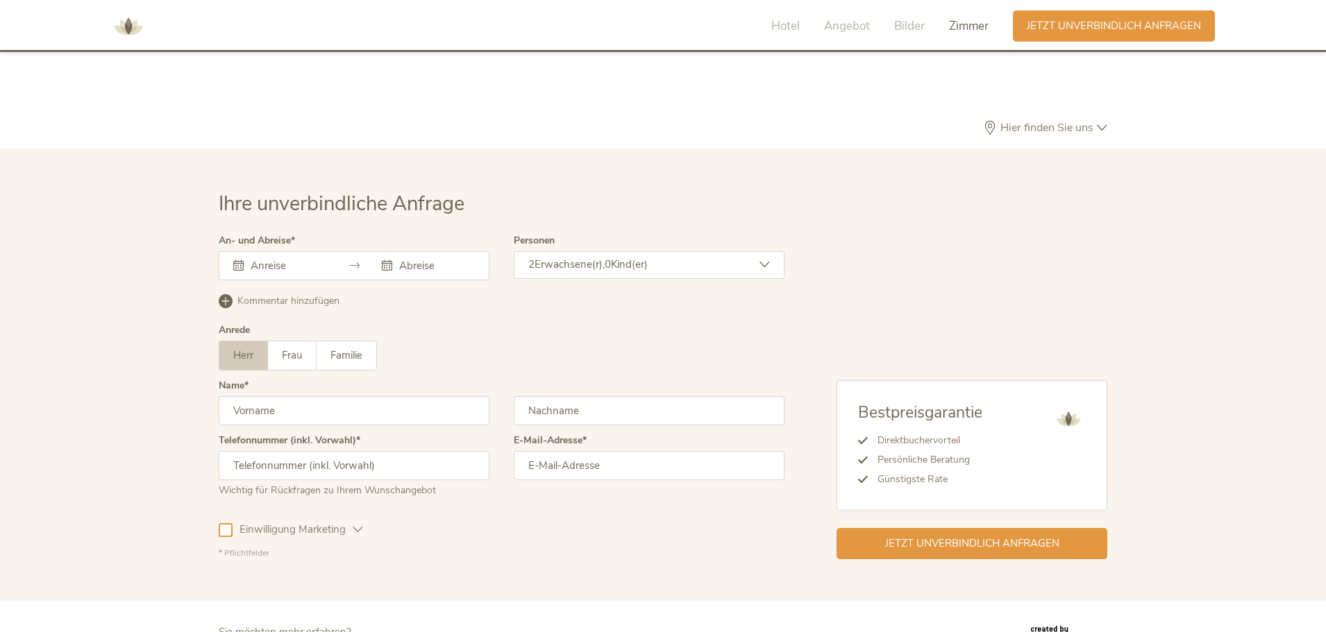
scroll to position [4047, 0]
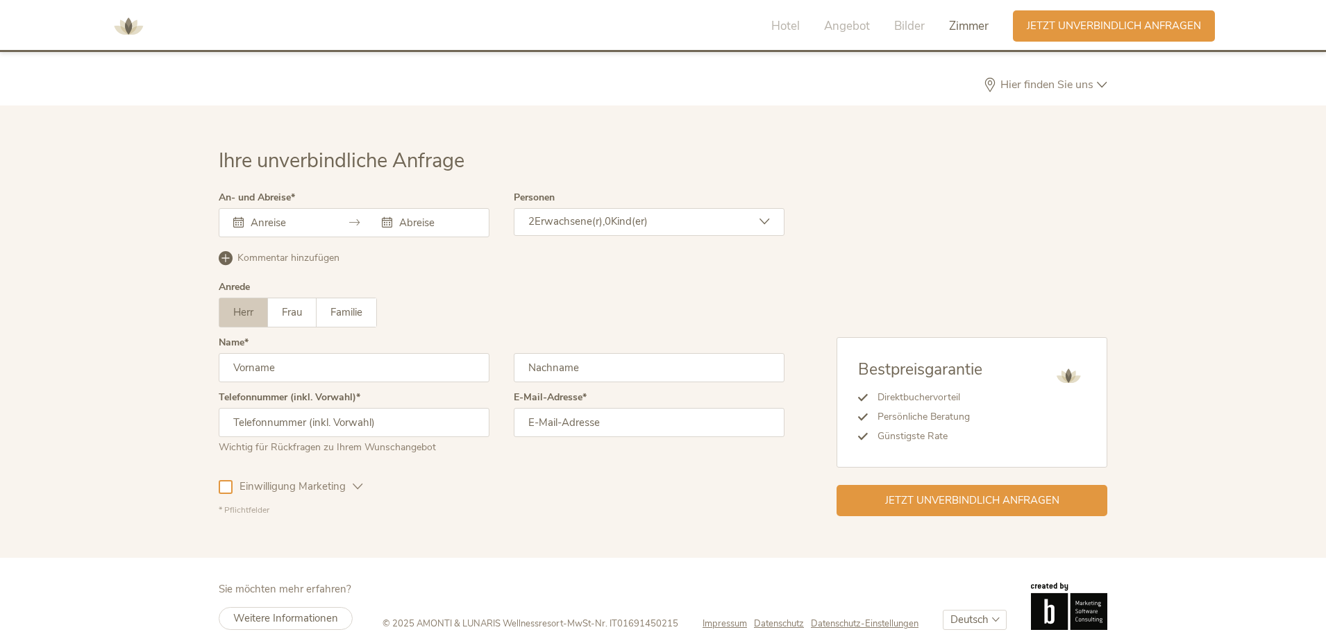
click at [970, 610] on select "Deutsch Italiano" at bounding box center [975, 620] width 64 height 20
select select "/it/famiglia?gad_campaignid=8292744206&gad_source=1&gbraid=0AAAAACk0T9sSZyCNx_g…"
click at [943, 610] on select "Deutsch Italiano" at bounding box center [975, 620] width 64 height 20
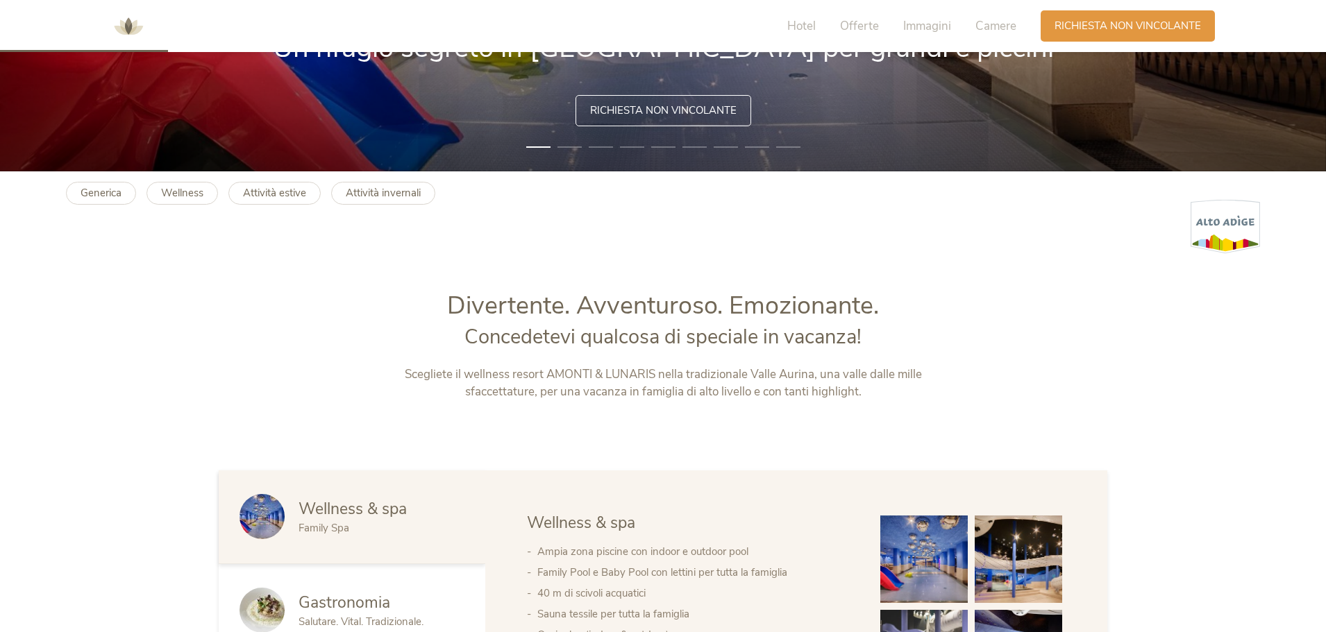
scroll to position [486, 0]
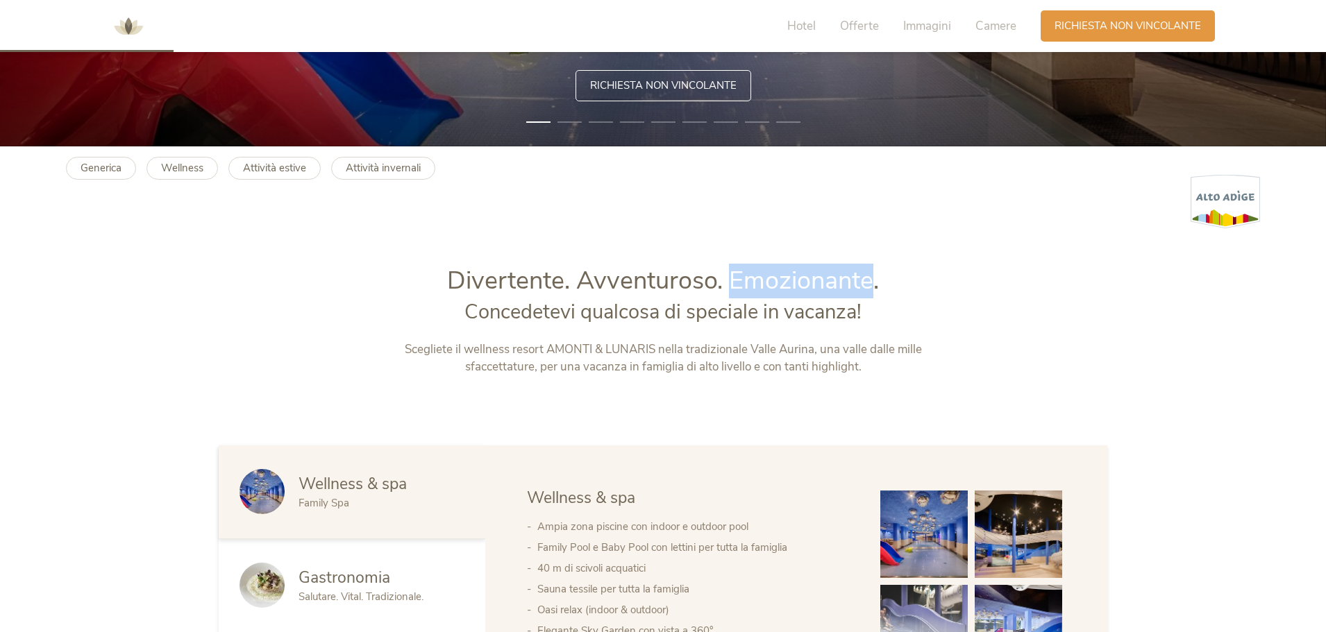
drag, startPoint x: 731, startPoint y: 275, endPoint x: 871, endPoint y: 283, distance: 140.5
click at [871, 283] on span "Divertente. Avventuroso. Emozionante." at bounding box center [663, 281] width 432 height 34
copy span "Emozionante"
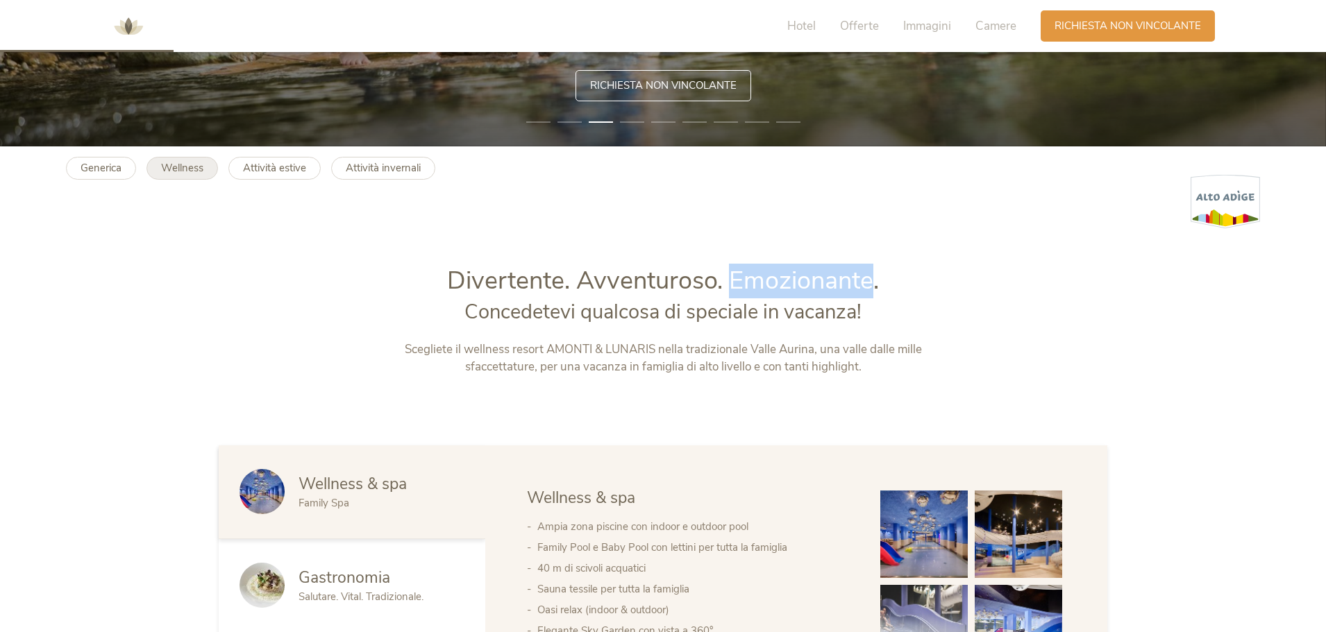
click at [156, 170] on link "Wellness" at bounding box center [182, 168] width 72 height 23
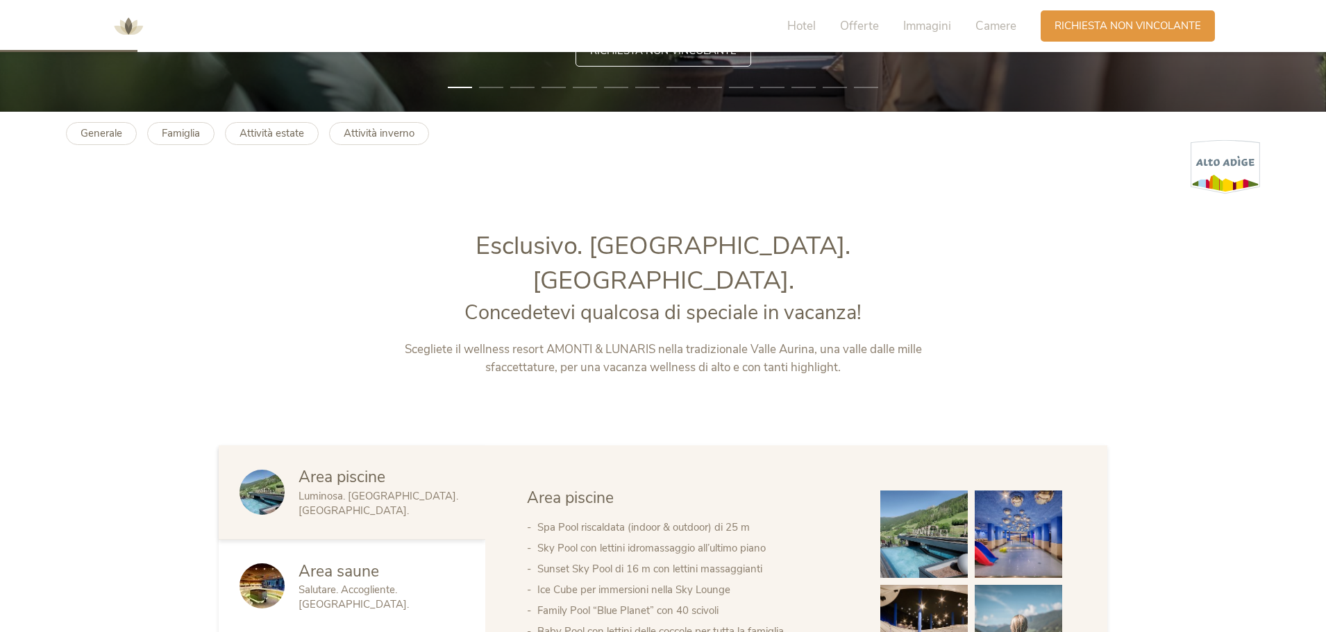
scroll to position [555, 0]
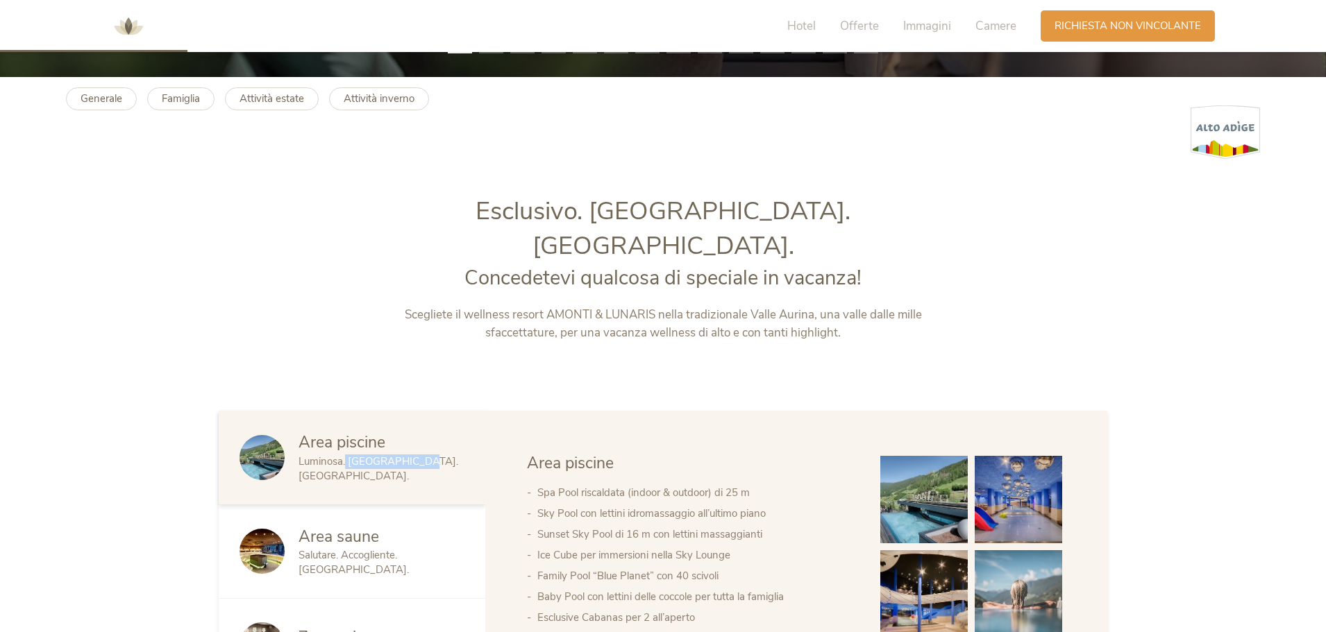
drag, startPoint x: 346, startPoint y: 433, endPoint x: 410, endPoint y: 444, distance: 65.5
click at [410, 444] on div "Area piscine Luminosa. [GEOGRAPHIC_DATA]. [GEOGRAPHIC_DATA]." at bounding box center [352, 458] width 267 height 94
copy span "Rivitalizzante"
